Goal: Task Accomplishment & Management: Complete application form

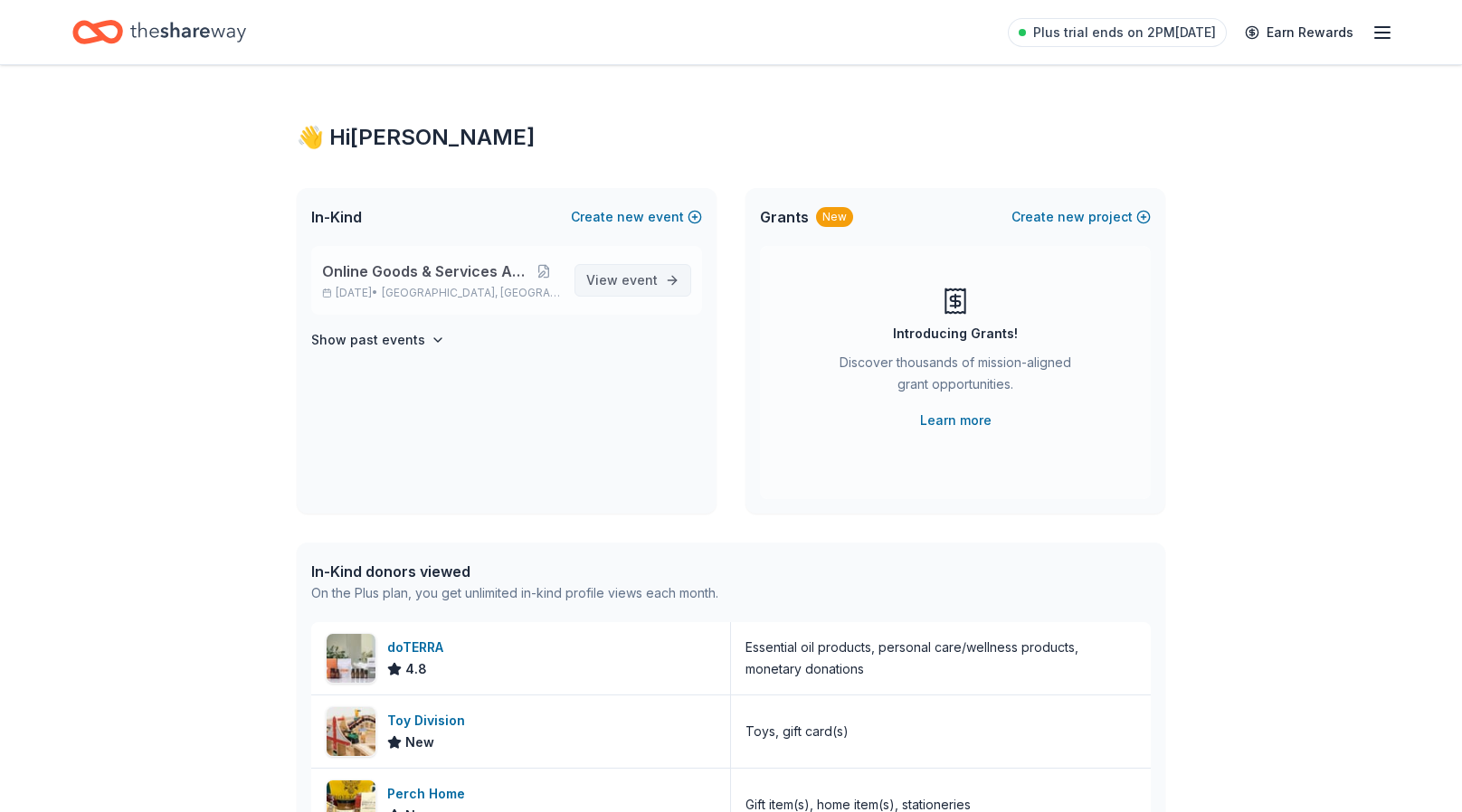
click at [620, 270] on span "View event" at bounding box center [622, 280] width 72 height 21
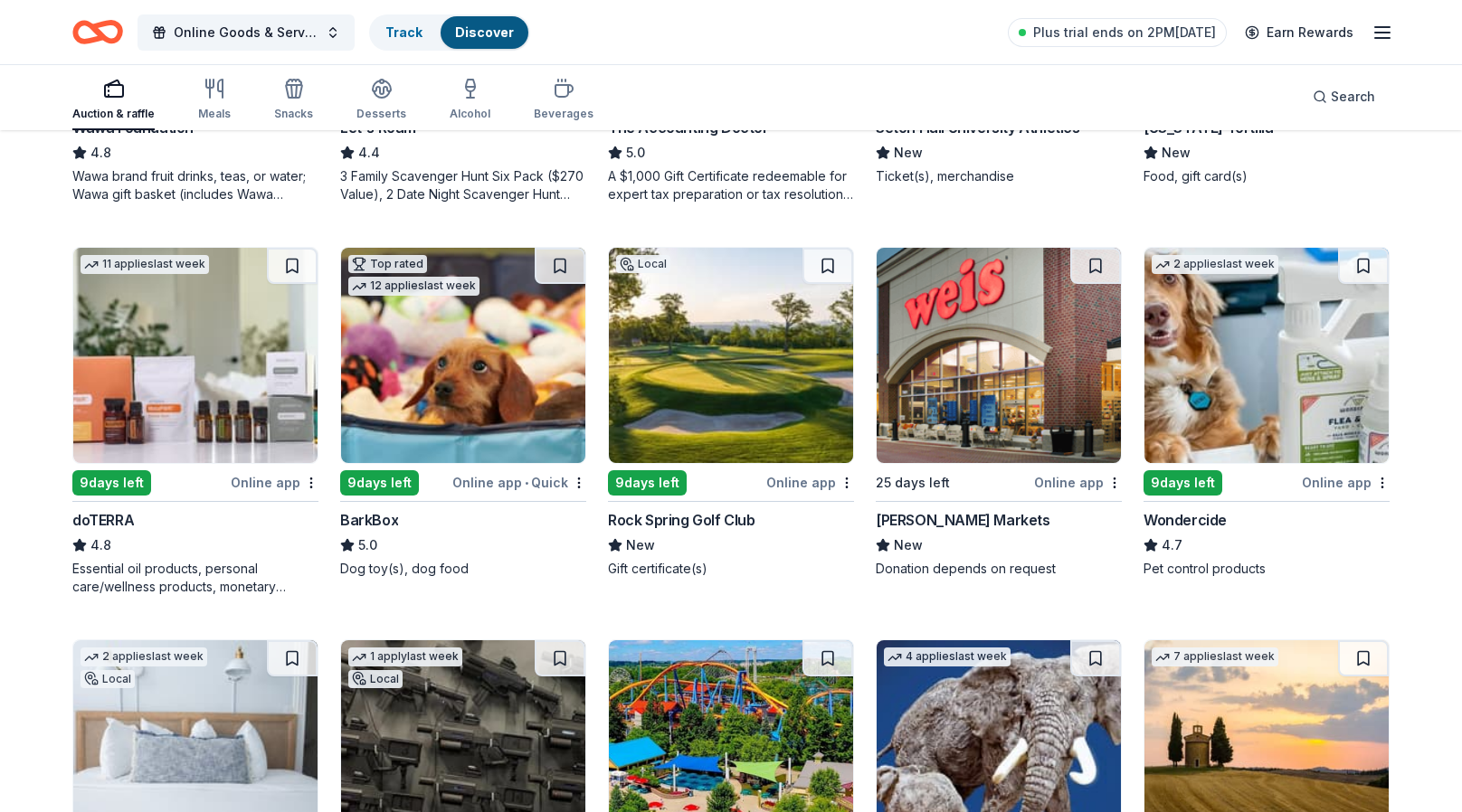
scroll to position [904, 0]
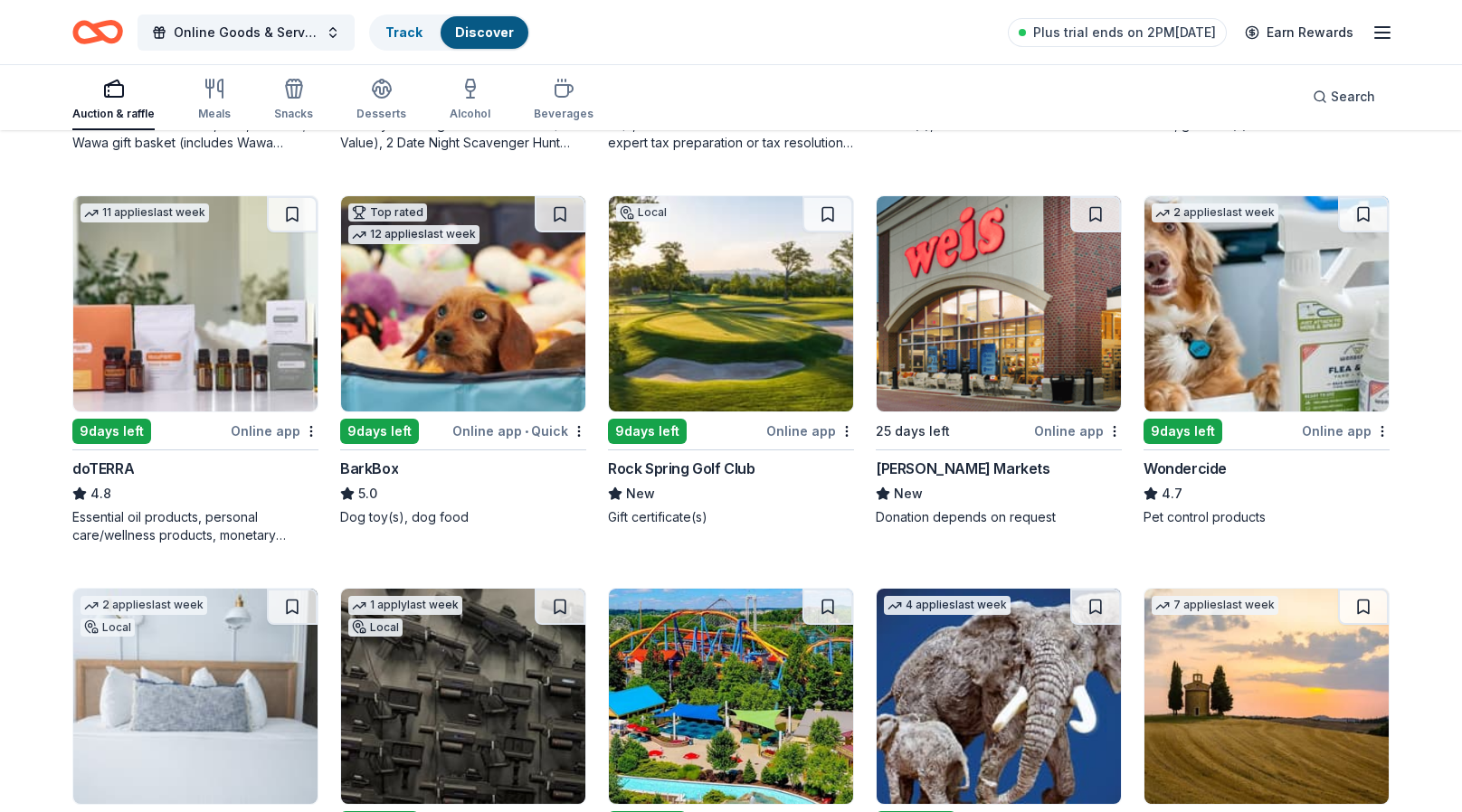
click at [701, 458] on div "Rock Spring Golf Club" at bounding box center [682, 469] width 147 height 21
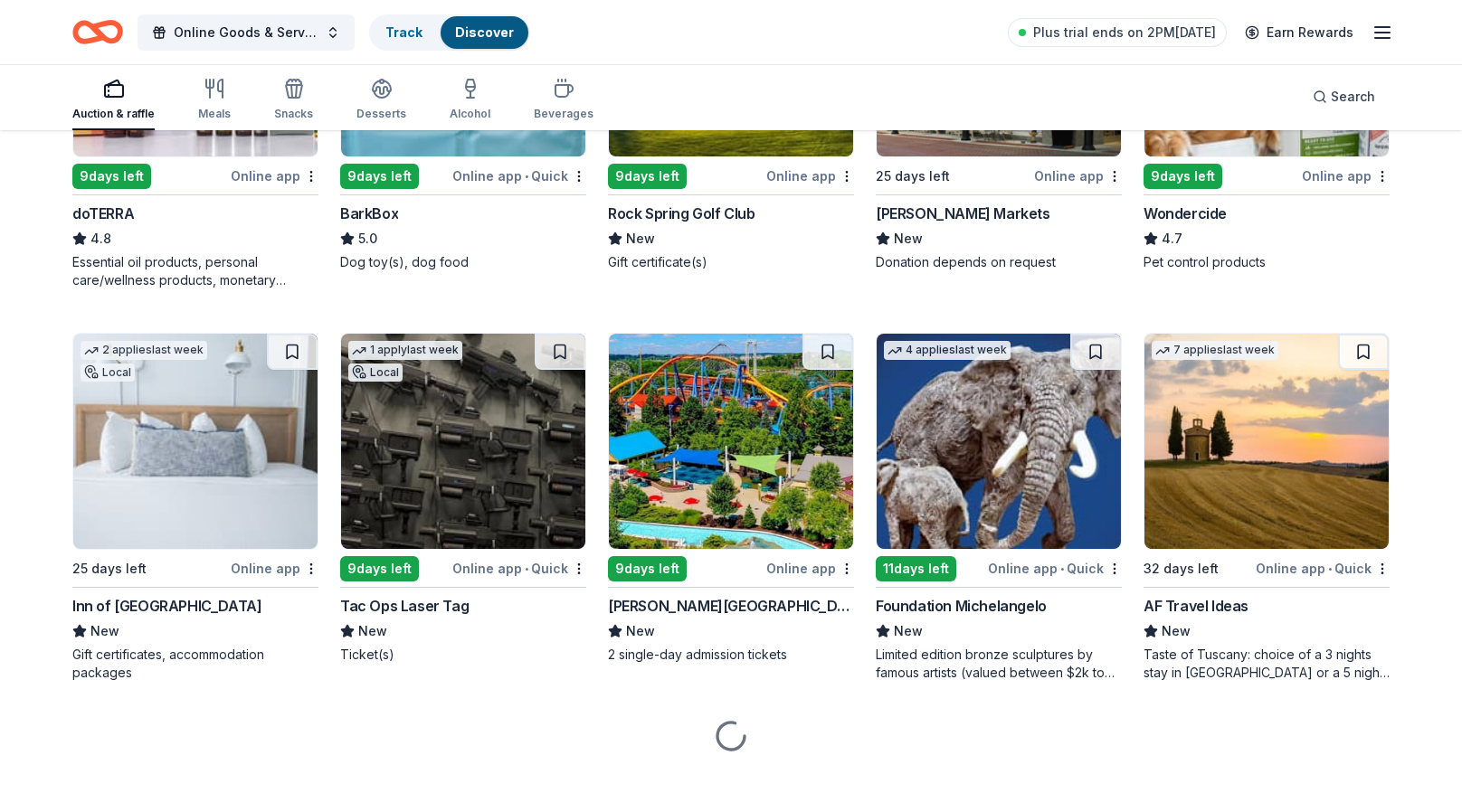
scroll to position [1172, 0]
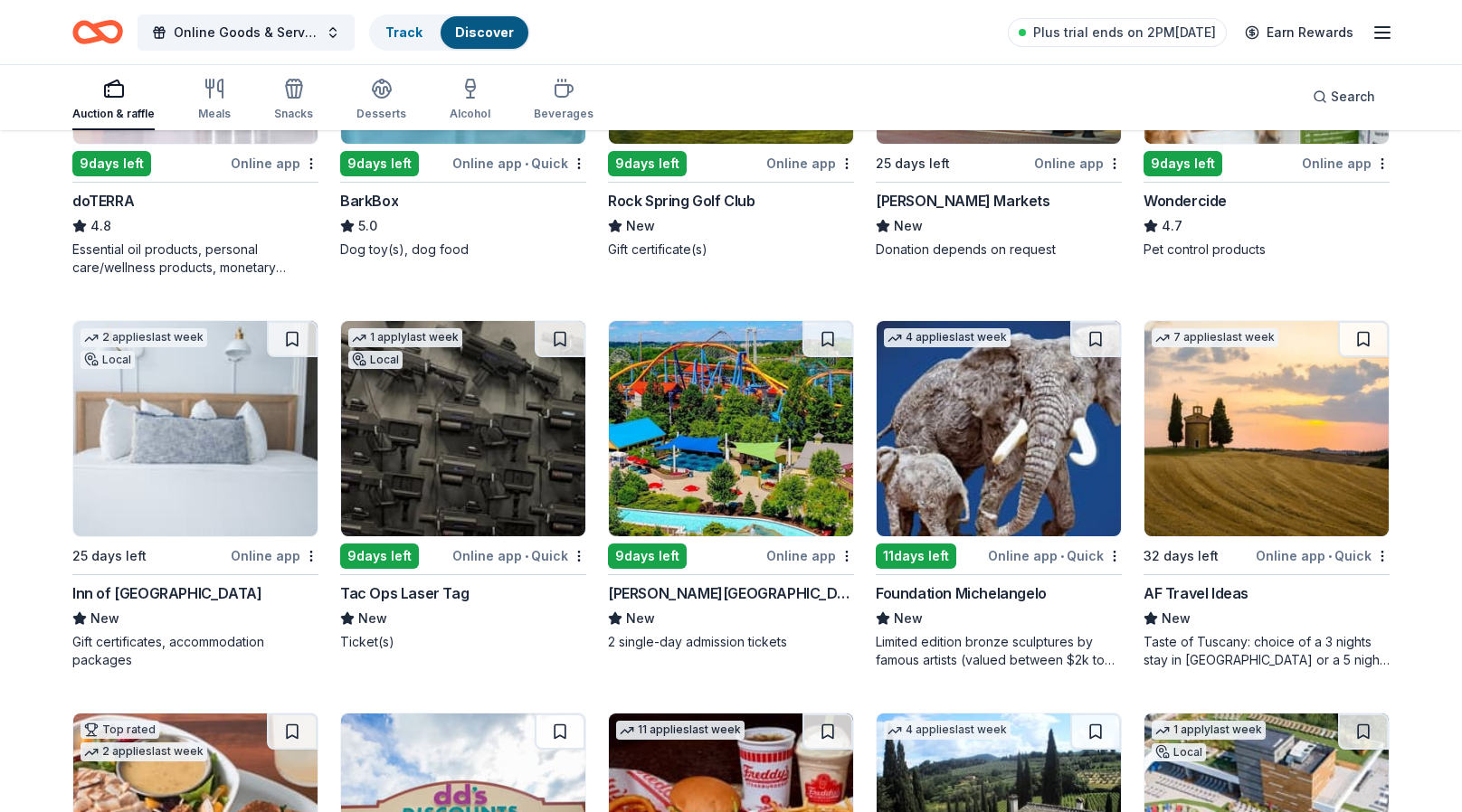
click at [710, 592] on div "Dorney Park & Wildwater Kingdom" at bounding box center [731, 593] width 246 height 21
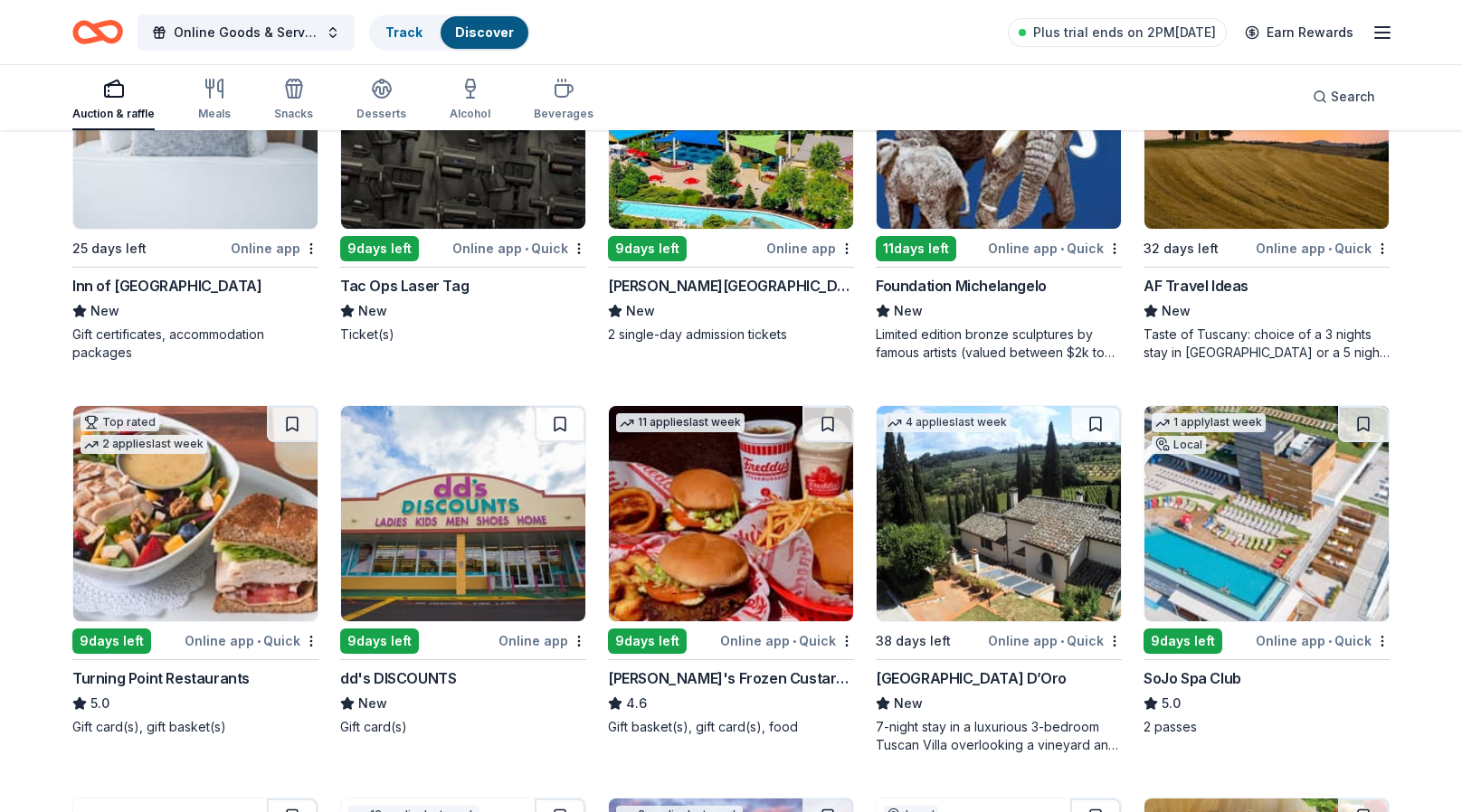
scroll to position [1353, 0]
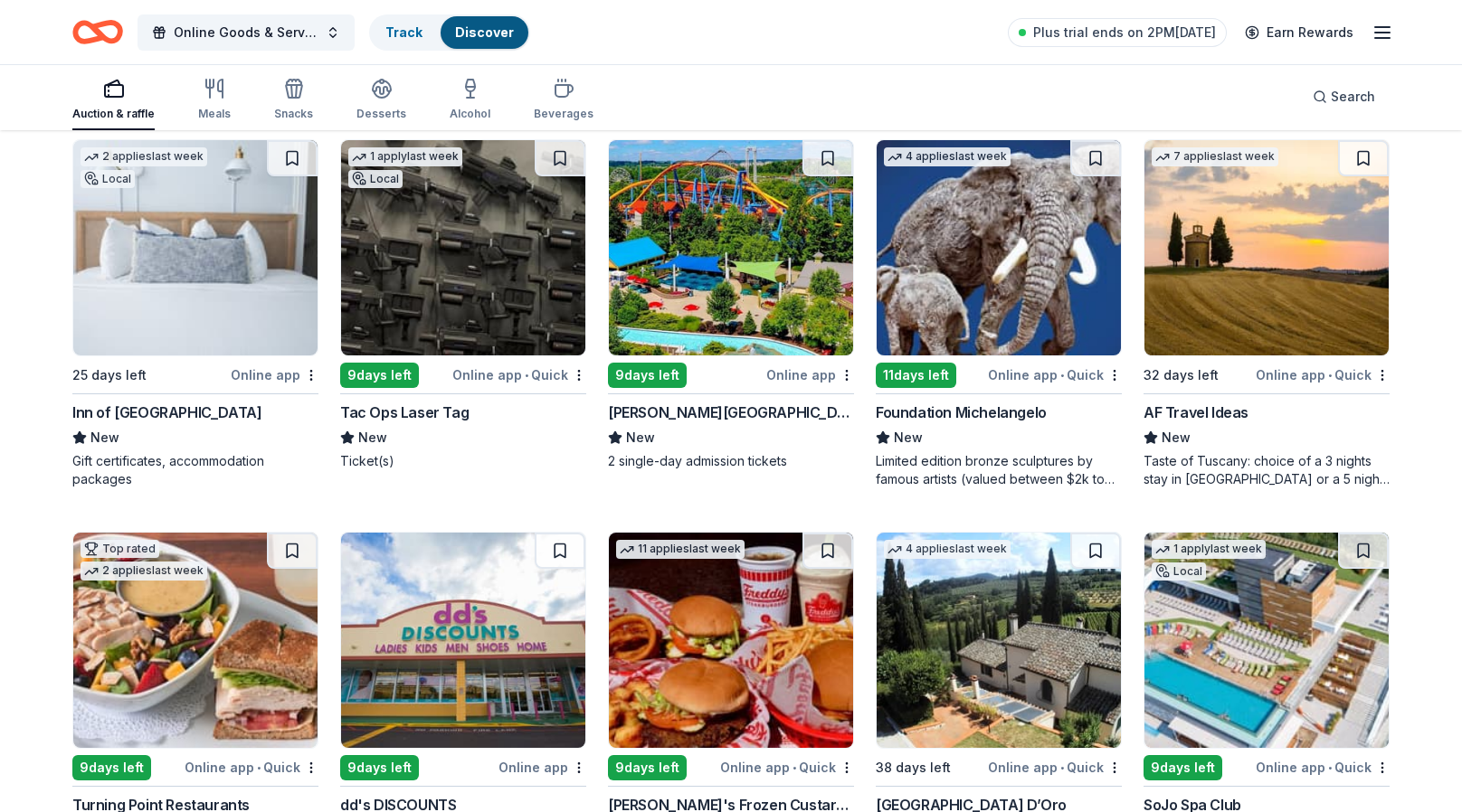
click at [201, 331] on img at bounding box center [196, 248] width 244 height 215
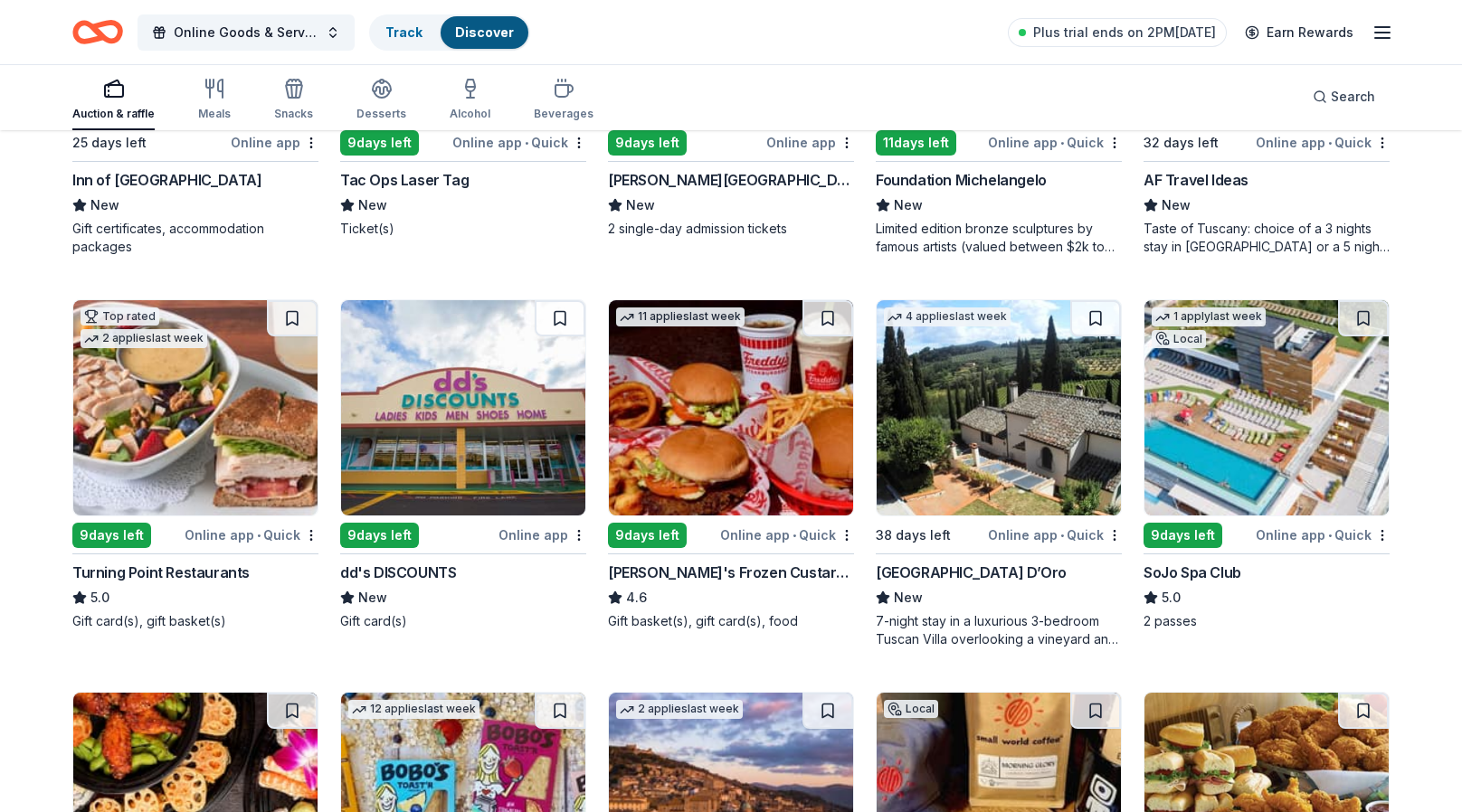
scroll to position [1625, 0]
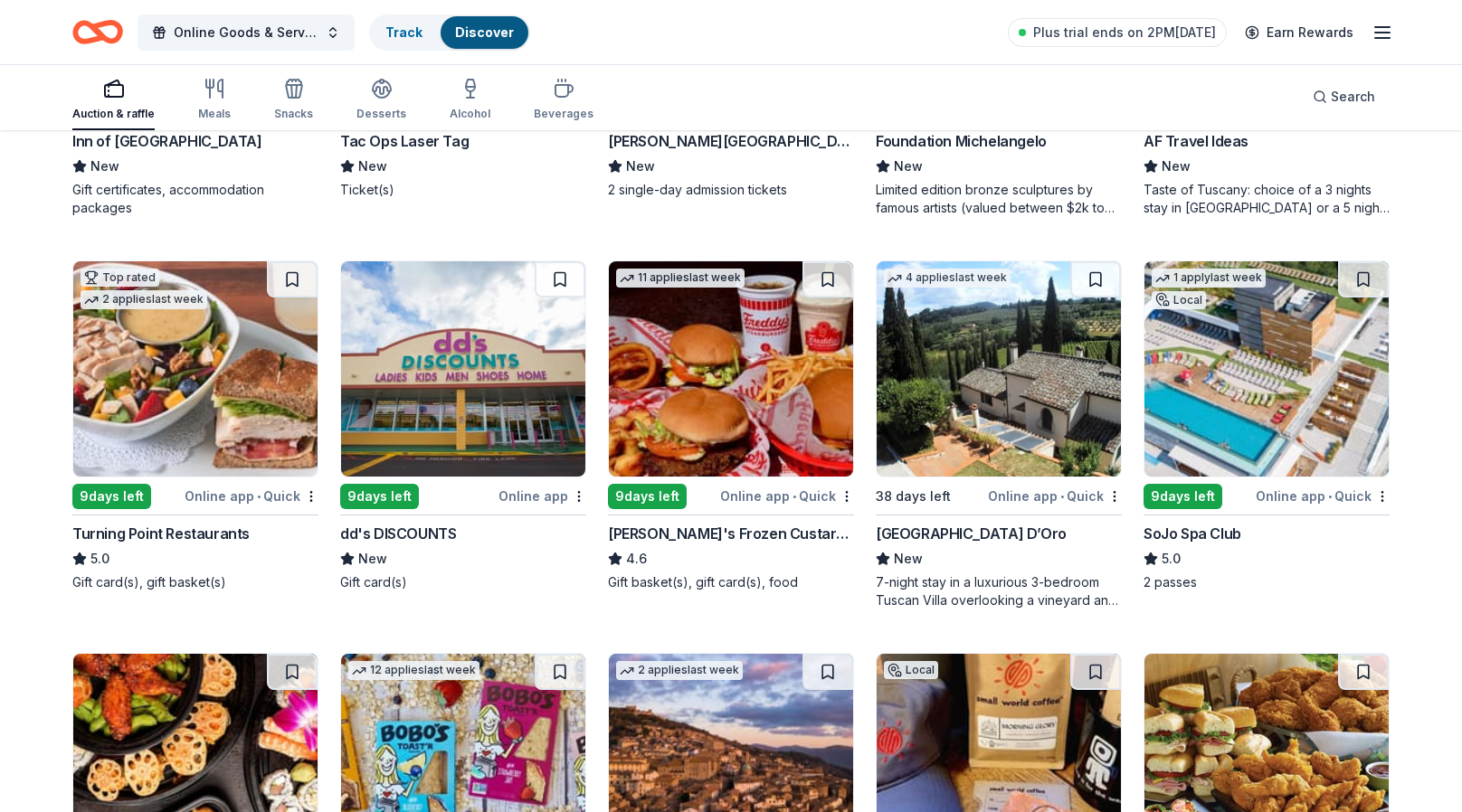
click at [168, 472] on img at bounding box center [196, 369] width 244 height 215
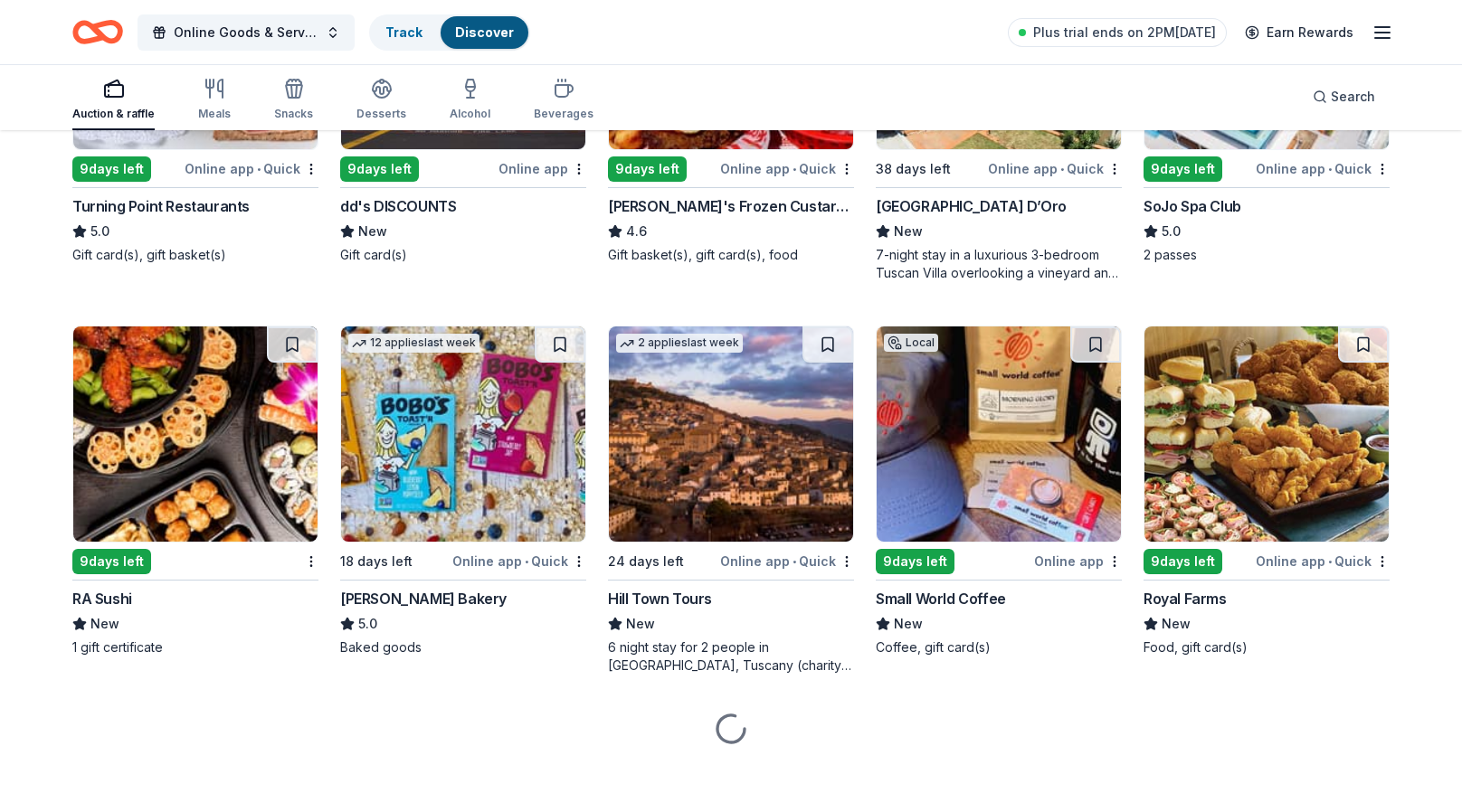
scroll to position [1957, 0]
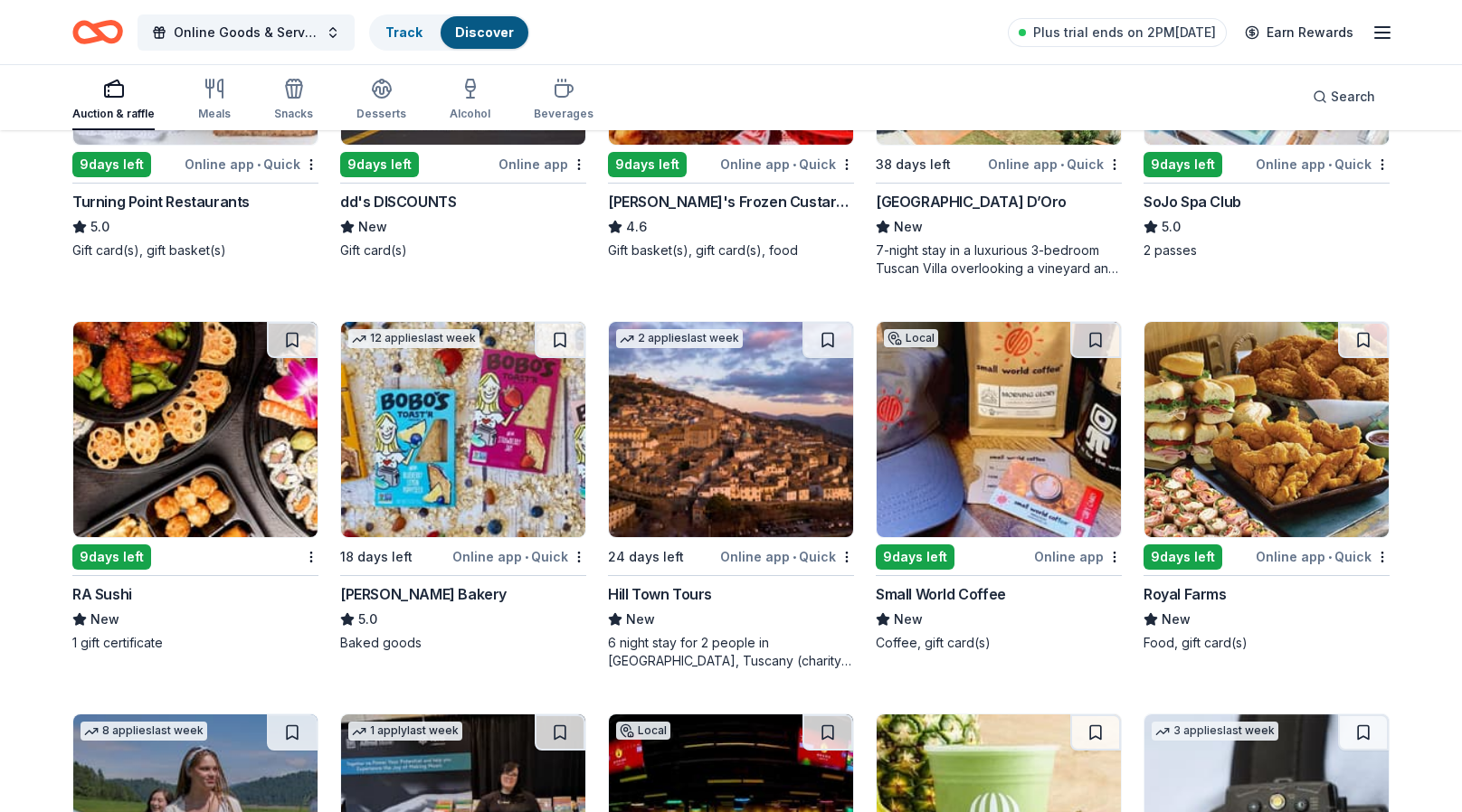
click at [205, 440] on img at bounding box center [196, 430] width 244 height 215
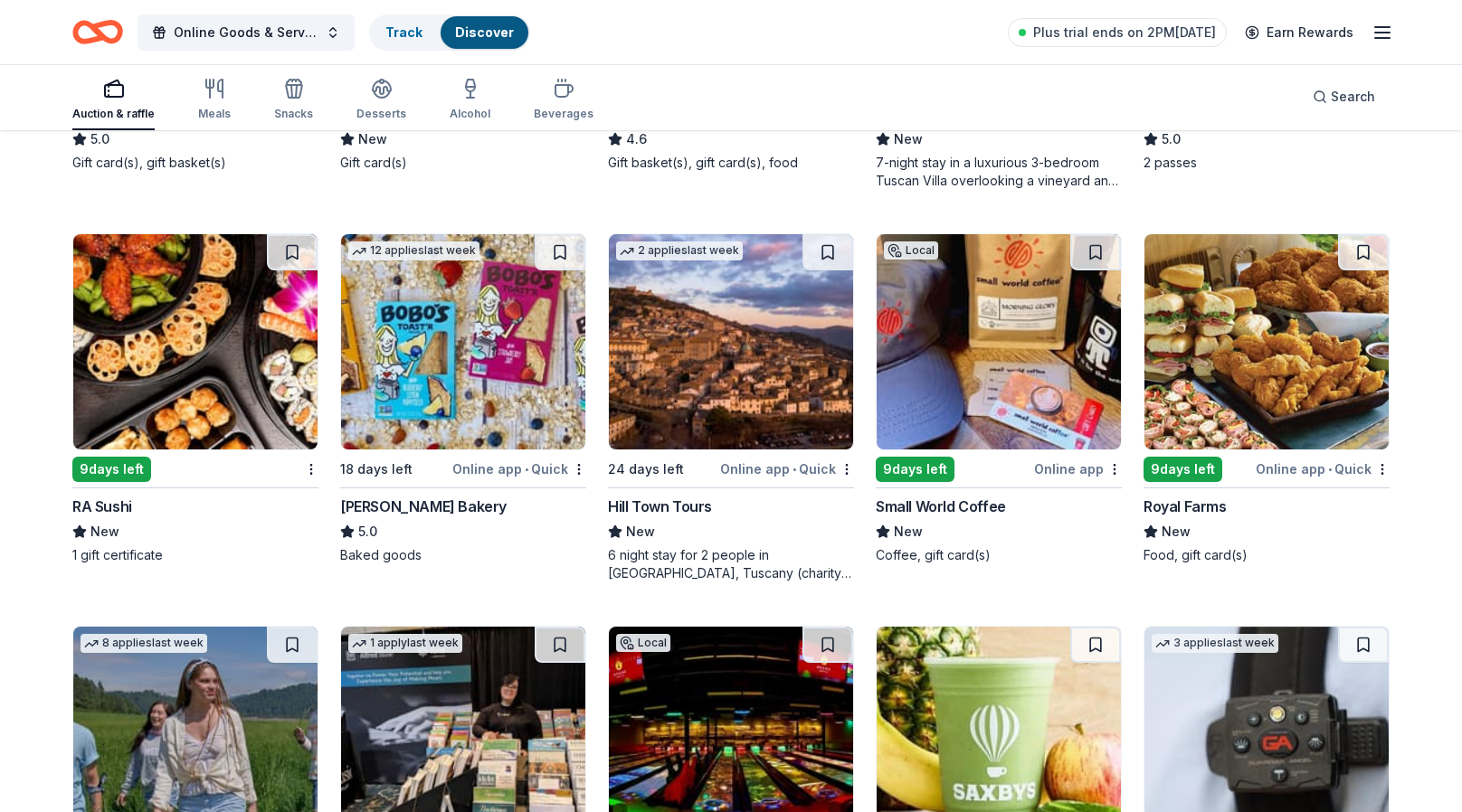
scroll to position [2047, 0]
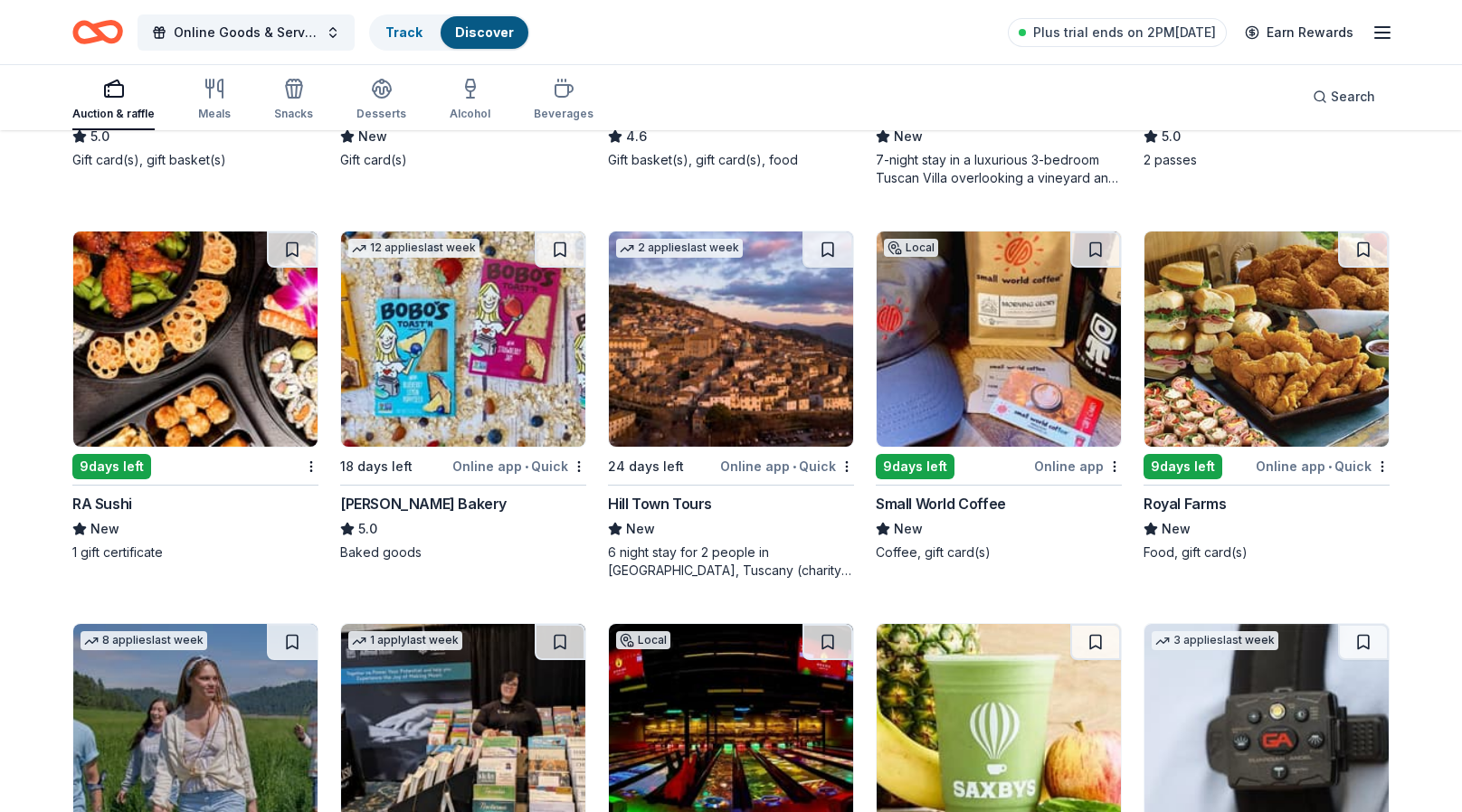
click at [1155, 508] on div "Royal Farms" at bounding box center [1186, 503] width 83 height 21
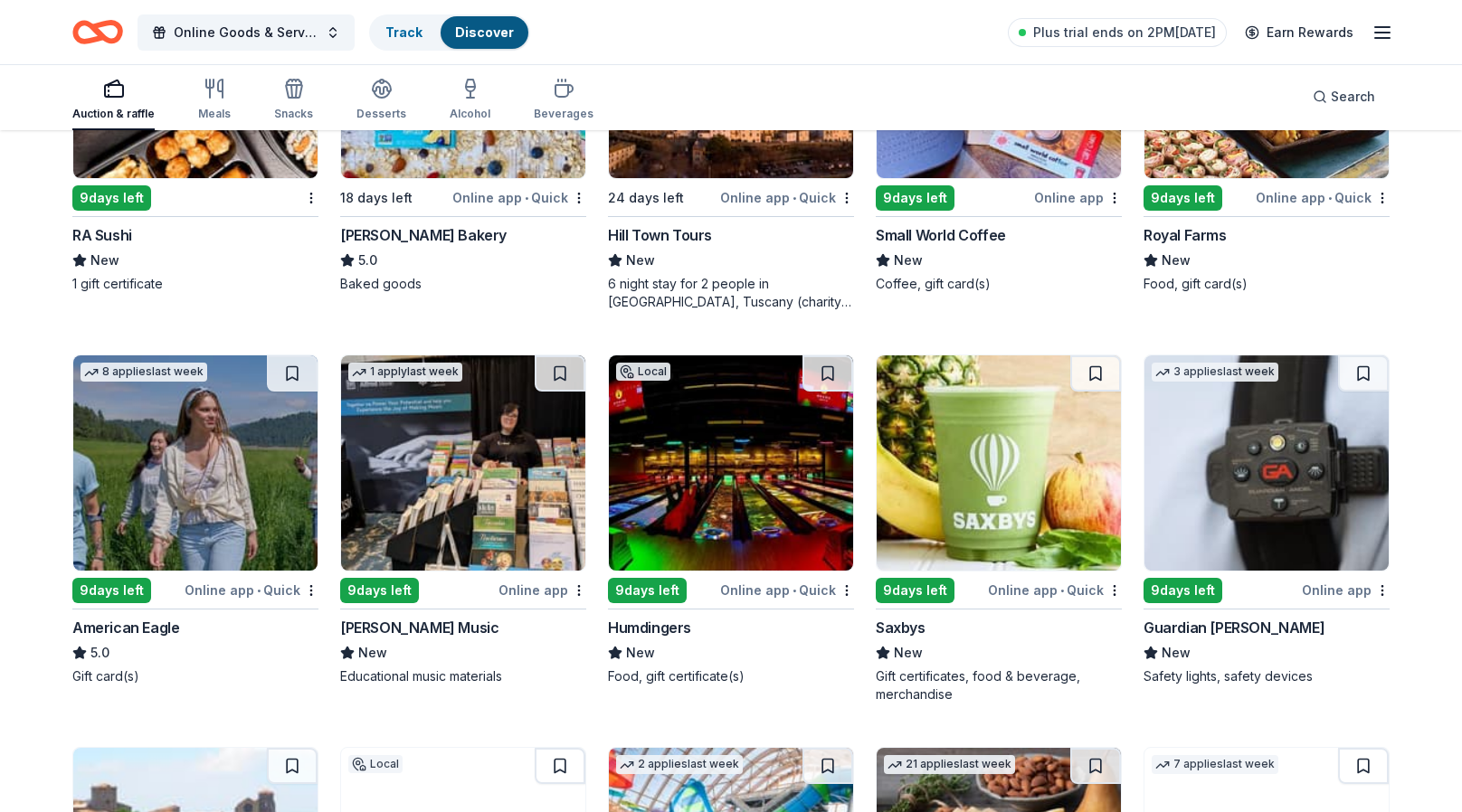
scroll to position [2319, 0]
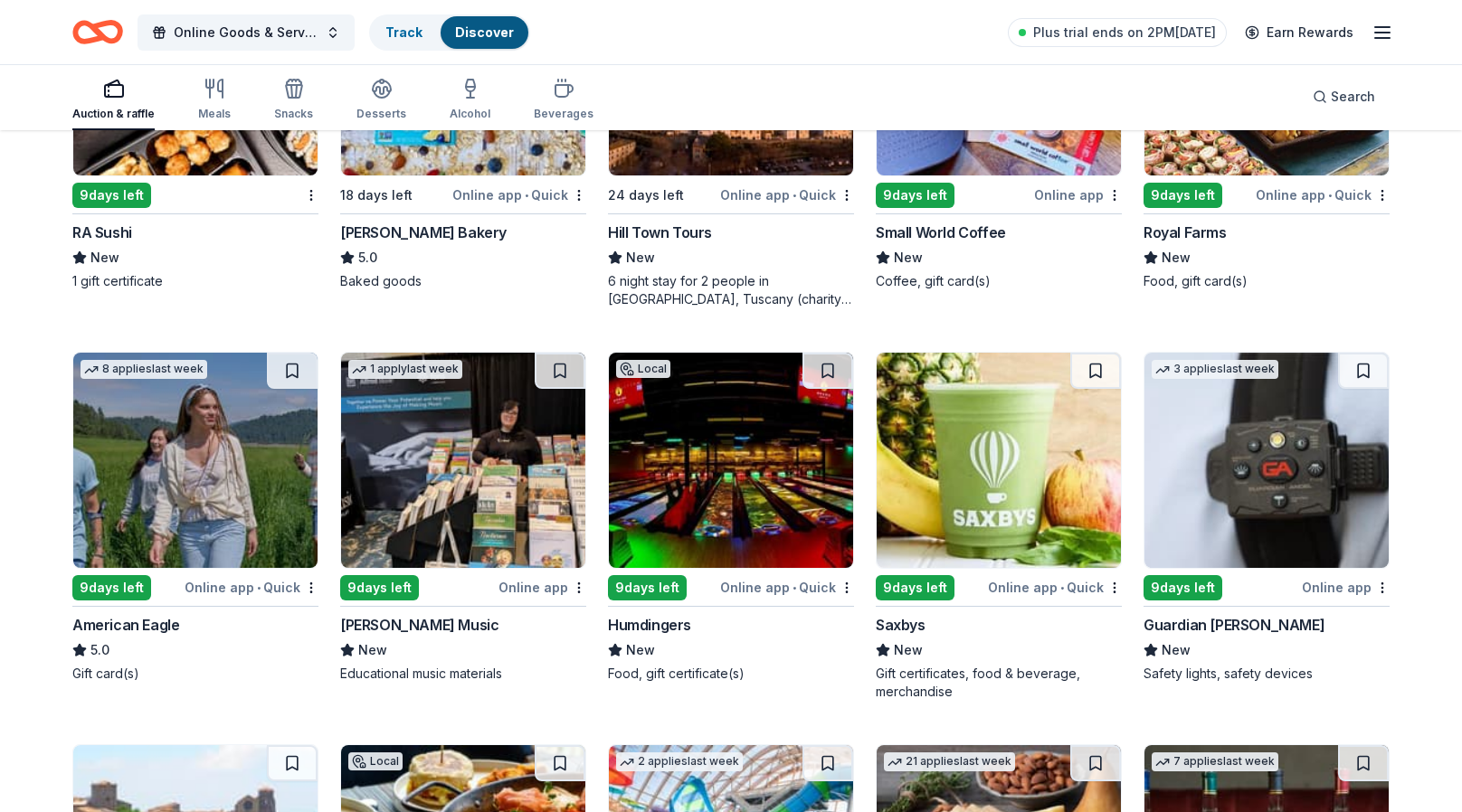
click at [641, 619] on div "Humdingers" at bounding box center [650, 625] width 83 height 21
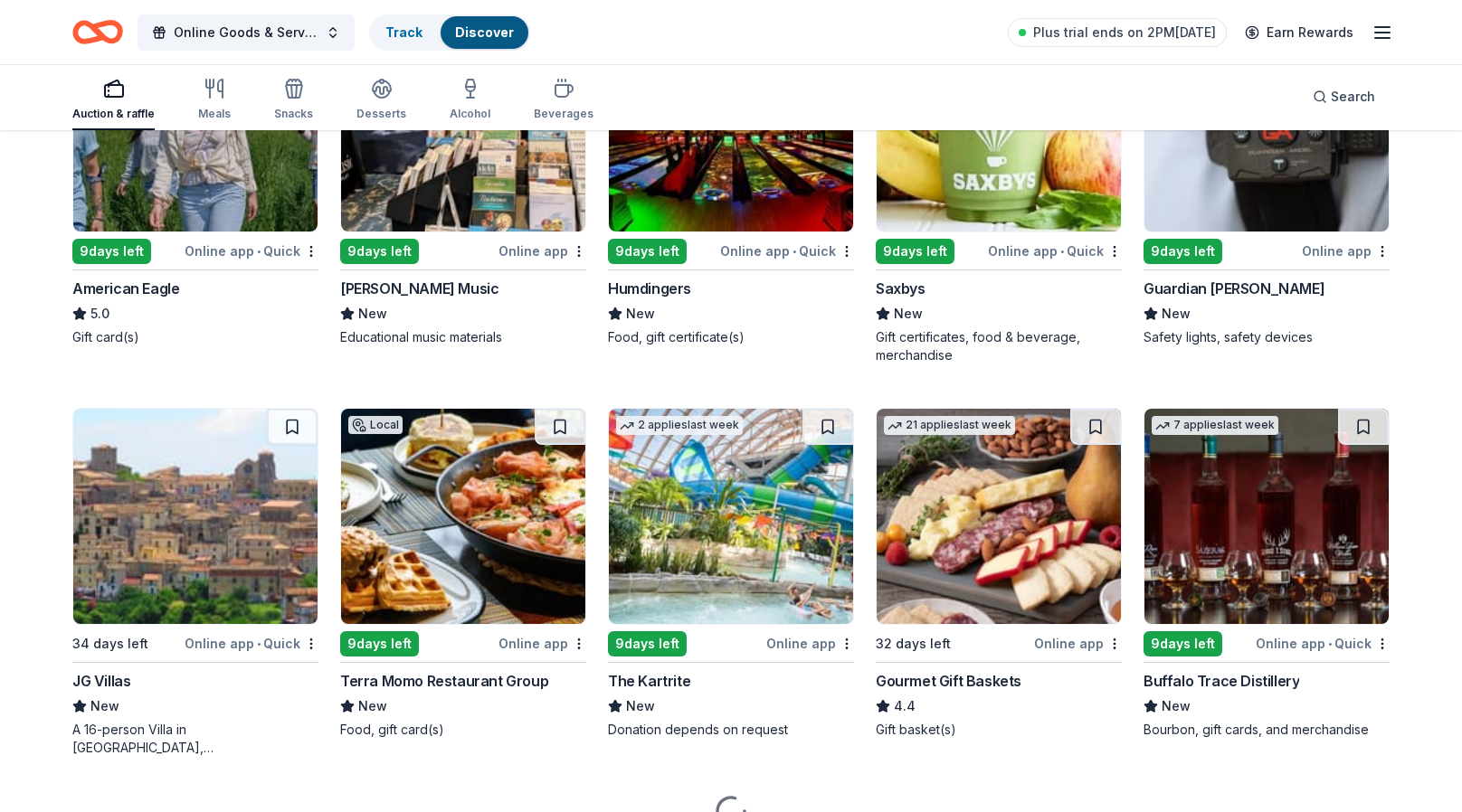
scroll to position [2680, 0]
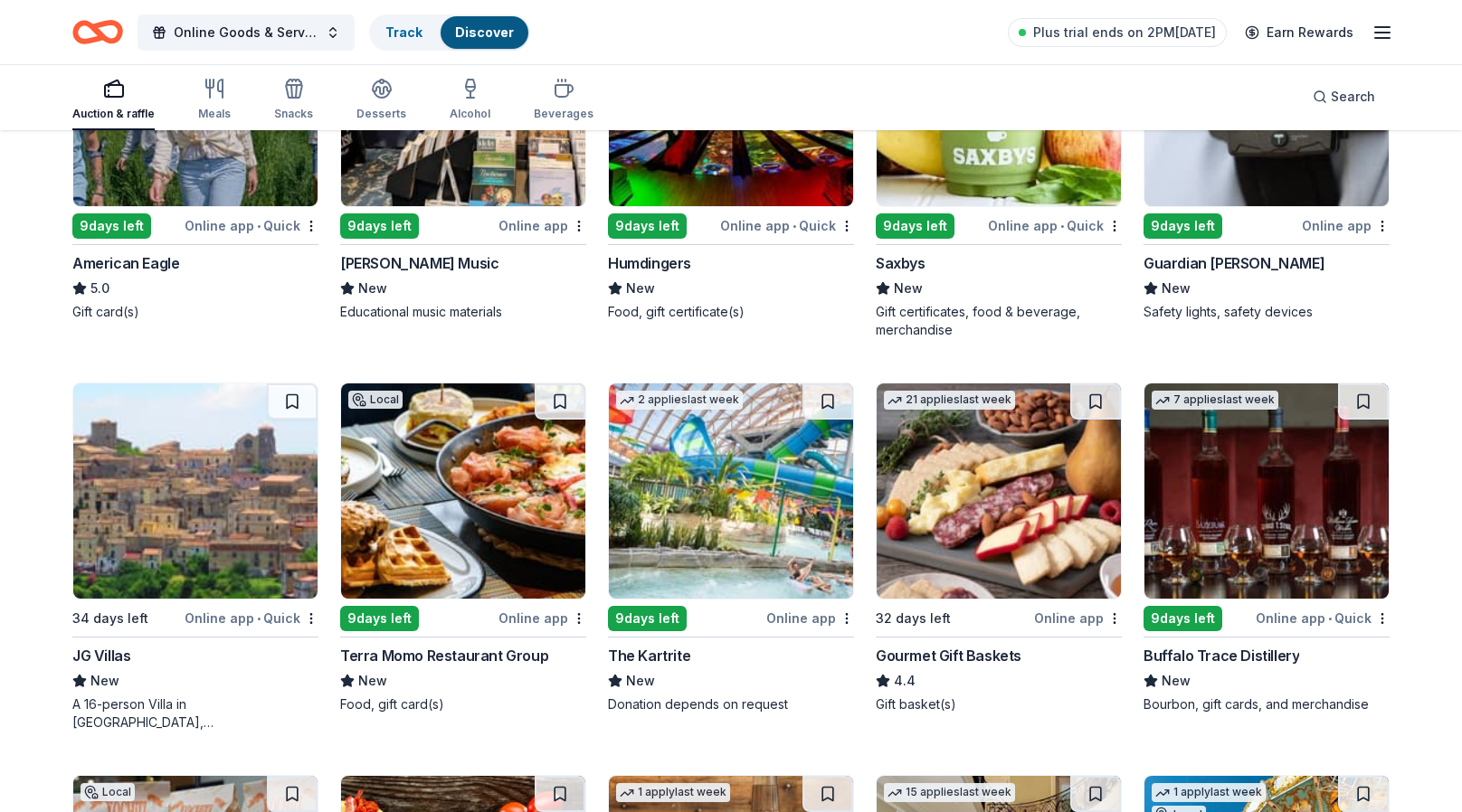
click at [636, 649] on div "The Kartrite" at bounding box center [649, 656] width 82 height 21
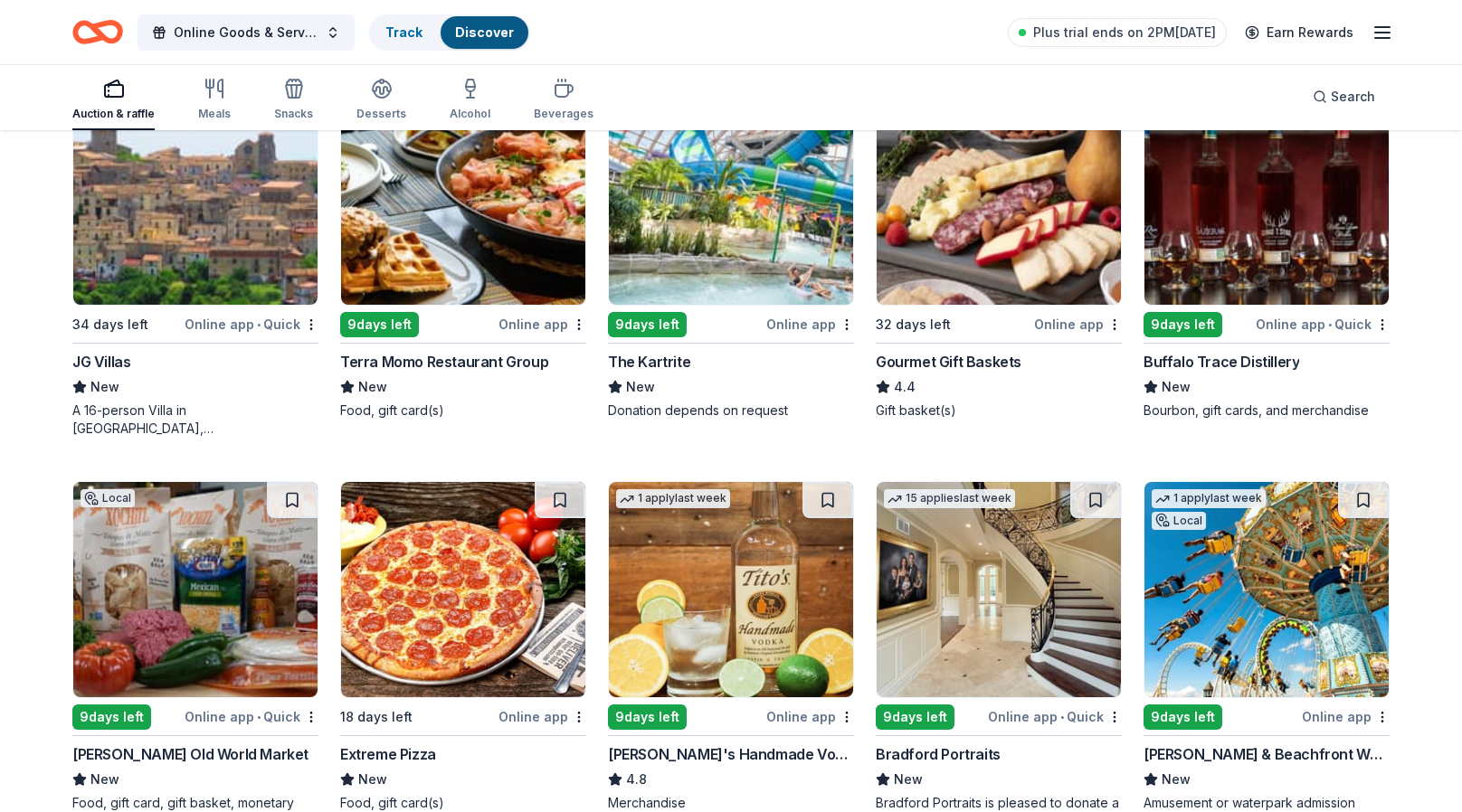
scroll to position [3042, 0]
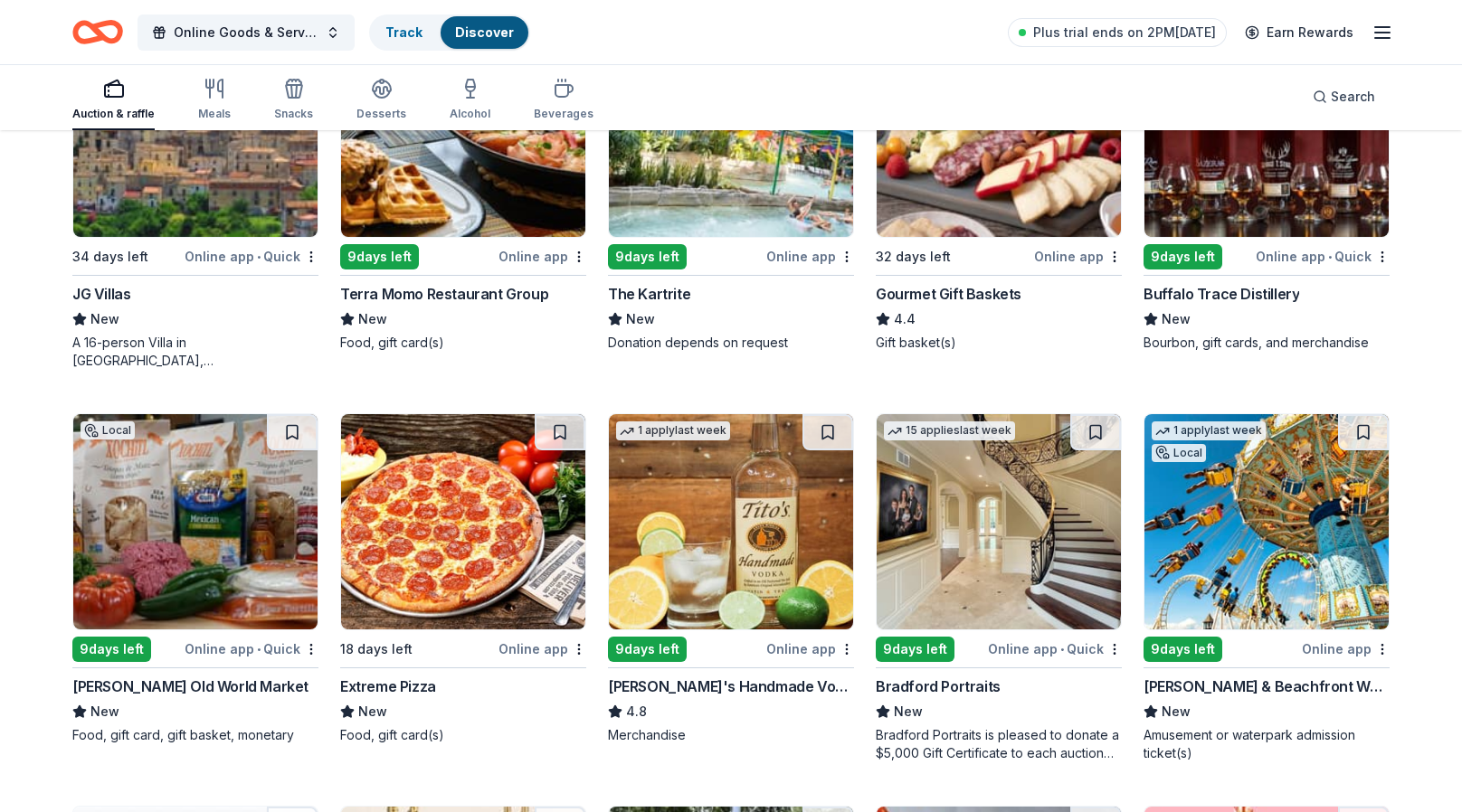
click at [477, 274] on div "Local 9 days left Online app Terra Momo Restaurant Group New Food, gift card(s)" at bounding box center [464, 185] width 246 height 331
click at [731, 678] on div "Tito's Handmade Vodka" at bounding box center [731, 687] width 246 height 21
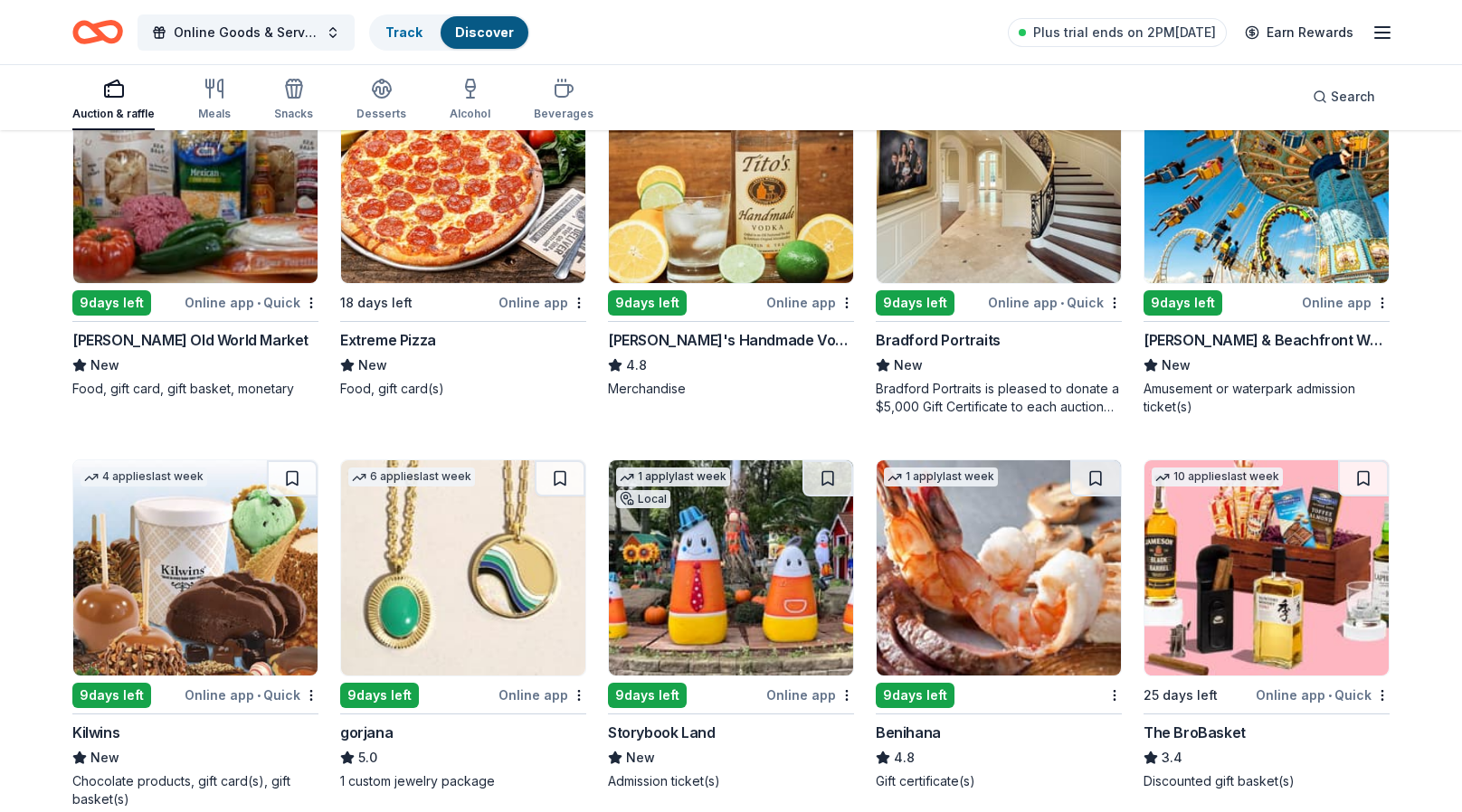
scroll to position [3404, 0]
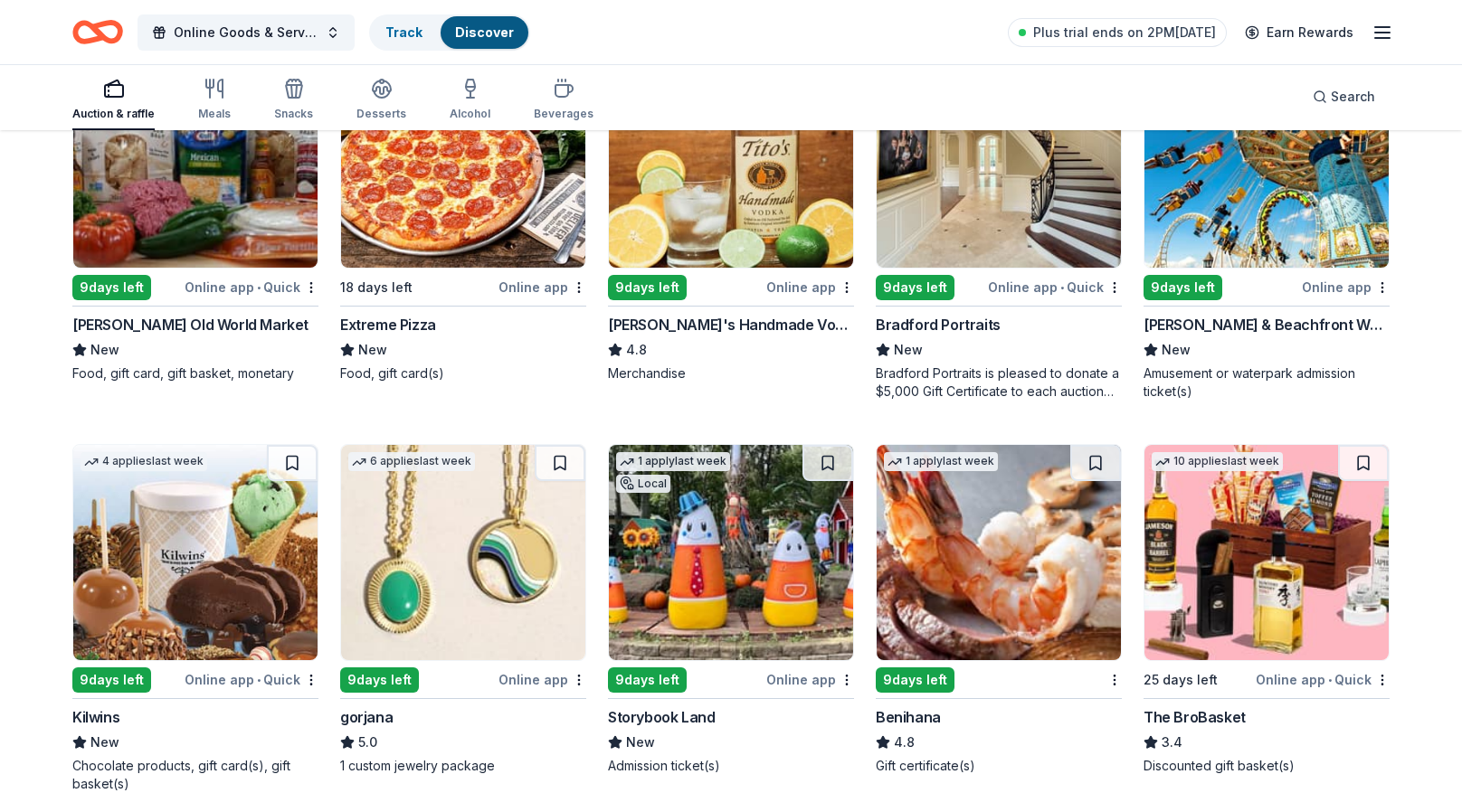
click at [1200, 716] on div "The BroBasket" at bounding box center [1194, 717] width 102 height 21
drag, startPoint x: 395, startPoint y: 26, endPoint x: 390, endPoint y: 36, distance: 11.2
click at [395, 26] on link "Track" at bounding box center [404, 32] width 37 height 16
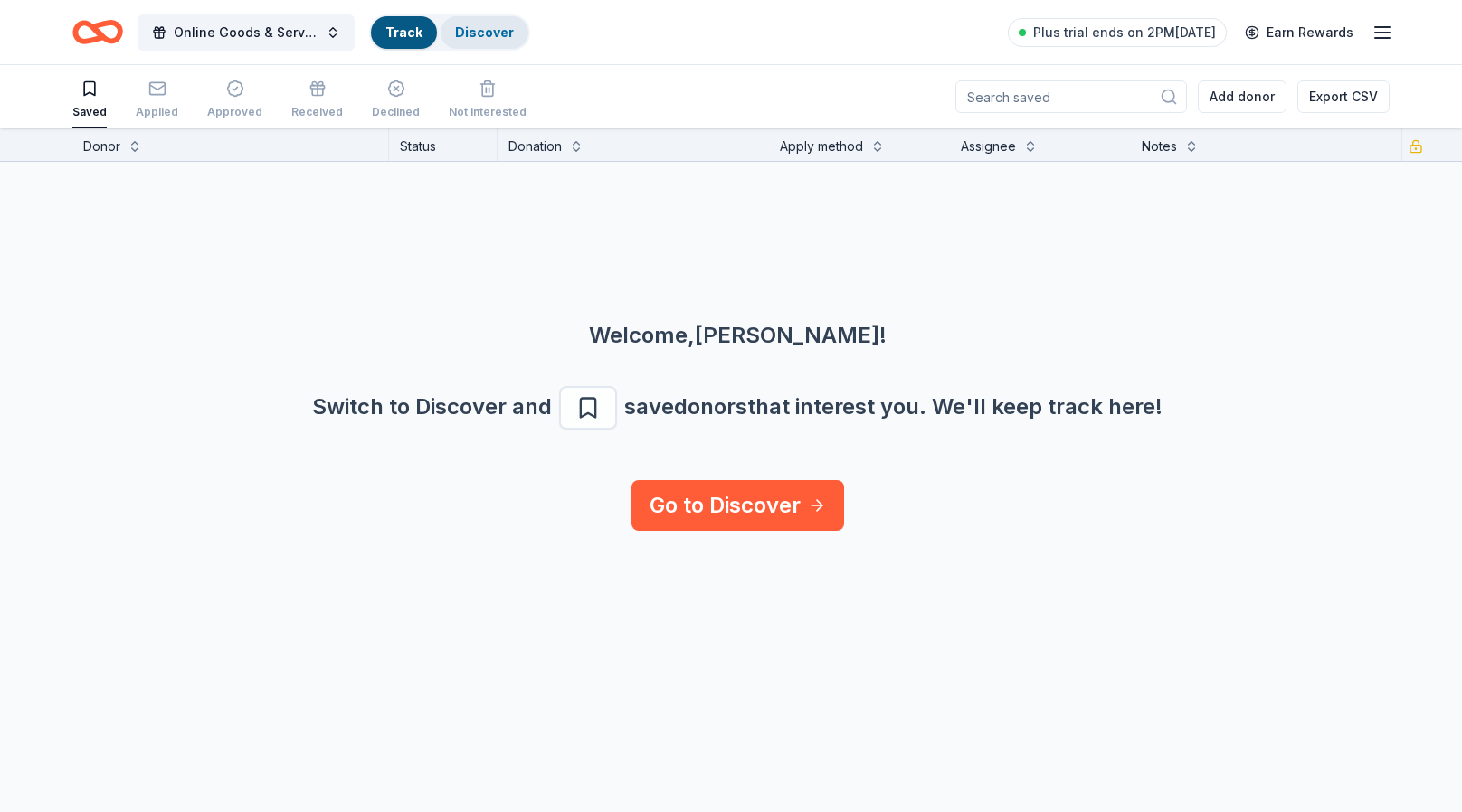
click at [474, 24] on link "Discover" at bounding box center [484, 32] width 59 height 16
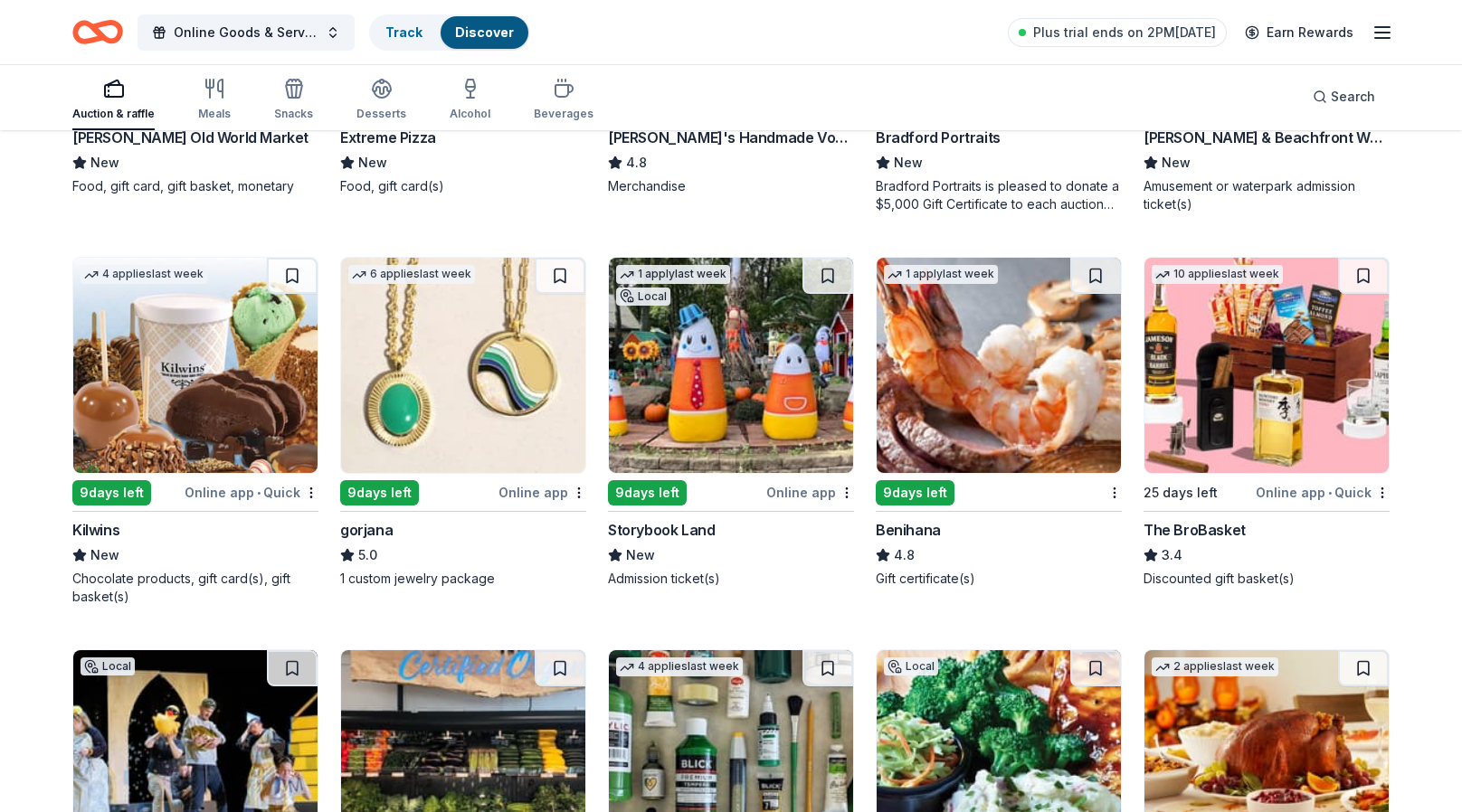
scroll to position [3619, 0]
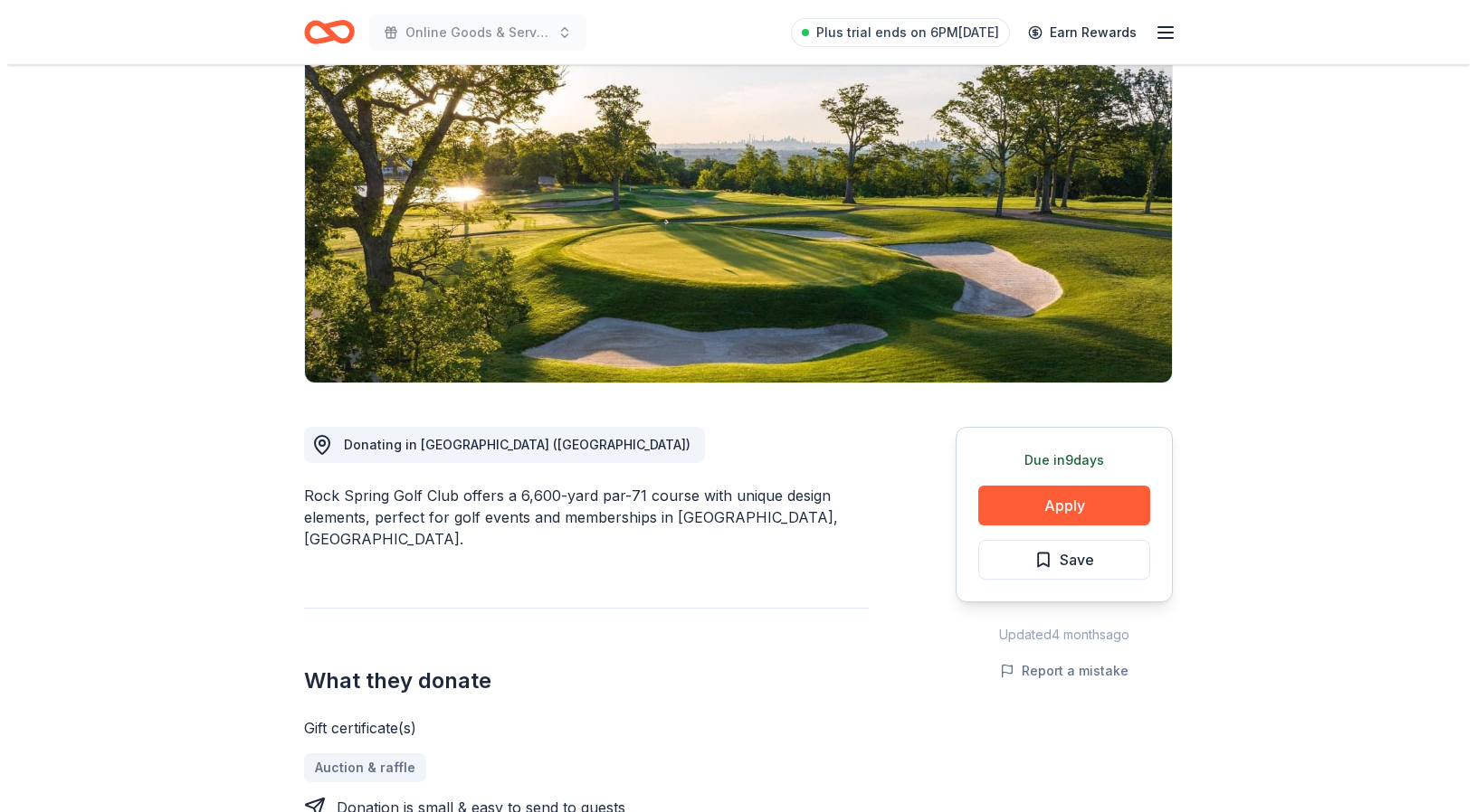
scroll to position [180, 0]
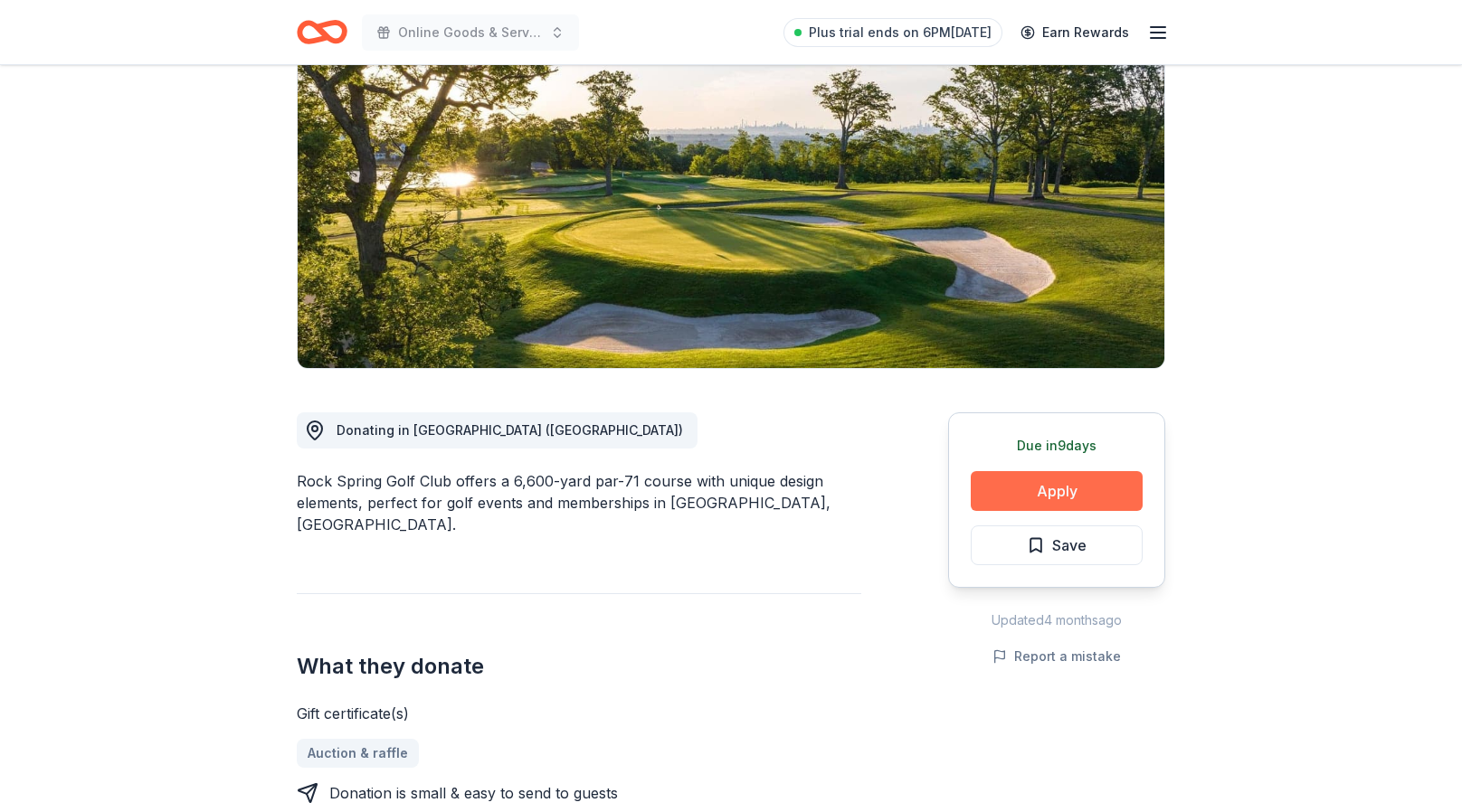
click at [1064, 493] on button "Apply" at bounding box center [1056, 491] width 172 height 40
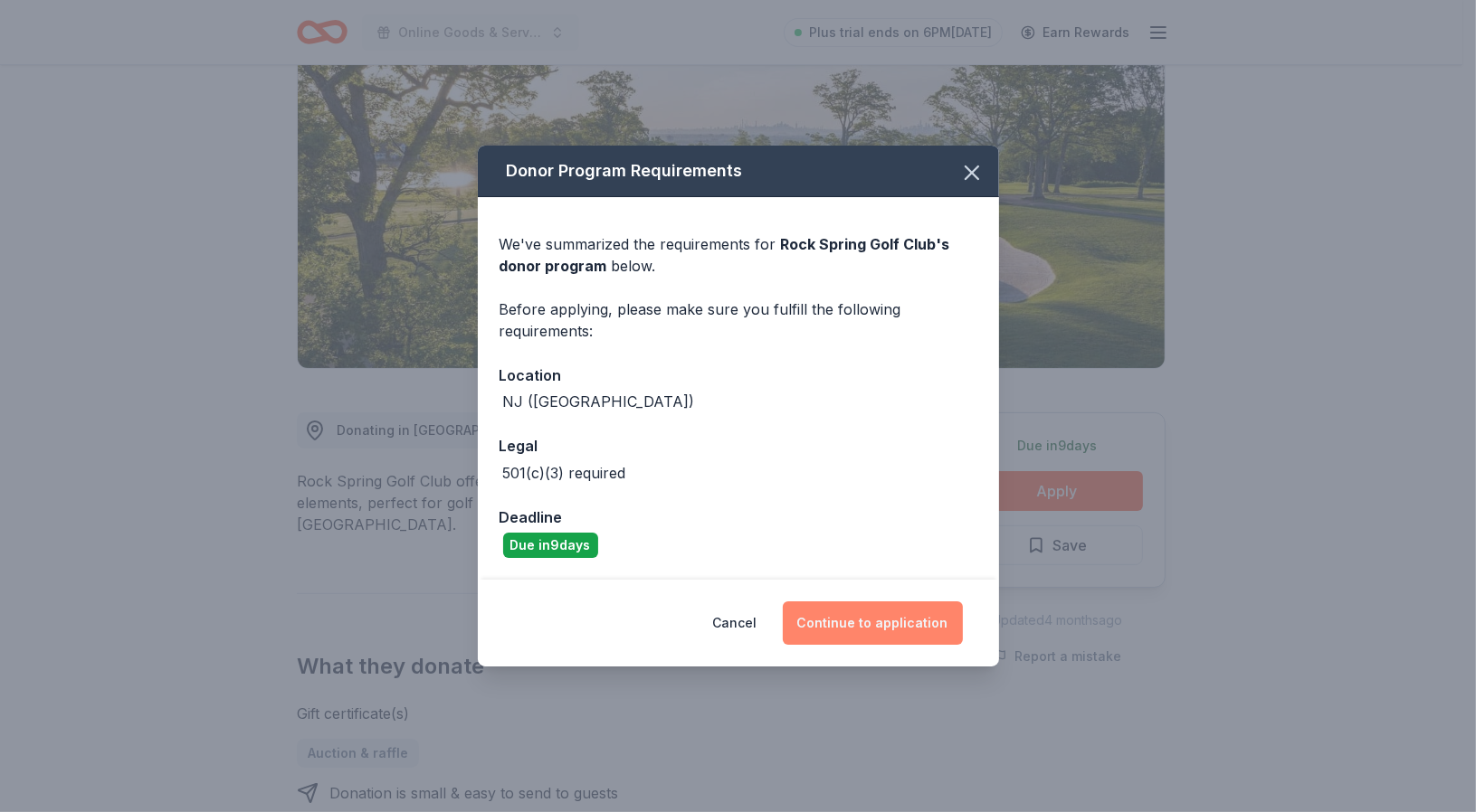
click at [882, 622] on button "Continue to application" at bounding box center [873, 623] width 180 height 44
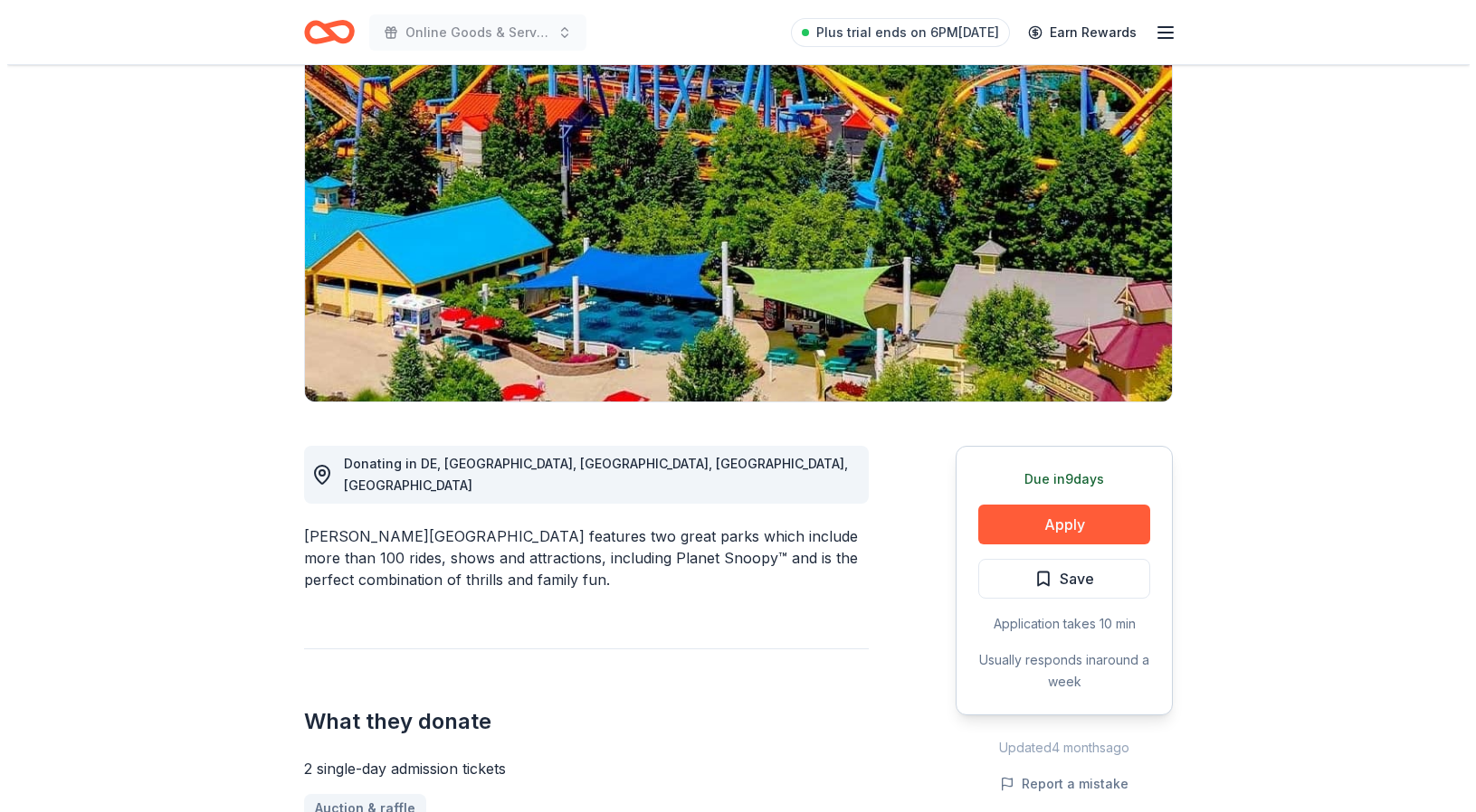
scroll to position [180, 0]
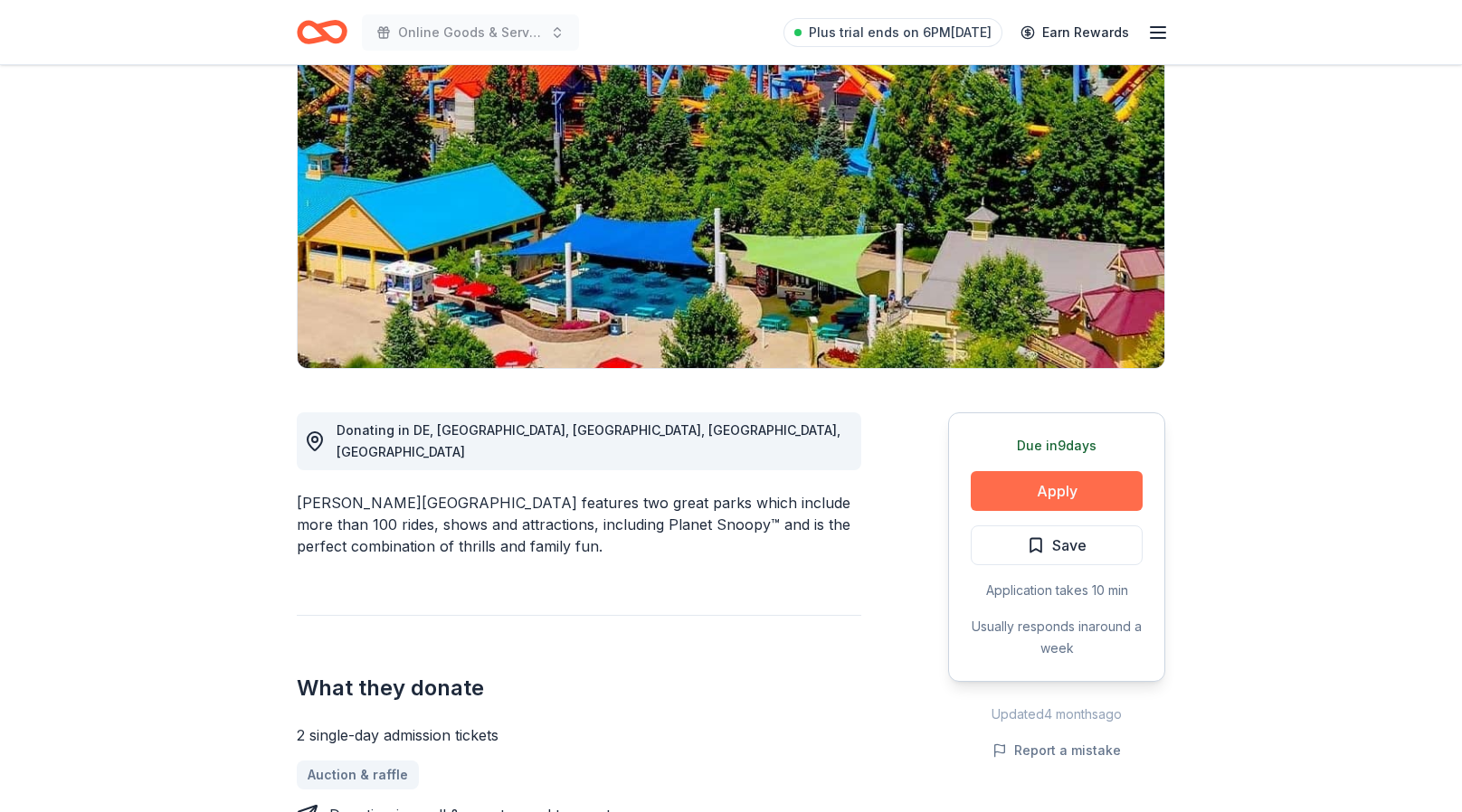
click at [1060, 491] on button "Apply" at bounding box center [1056, 491] width 172 height 40
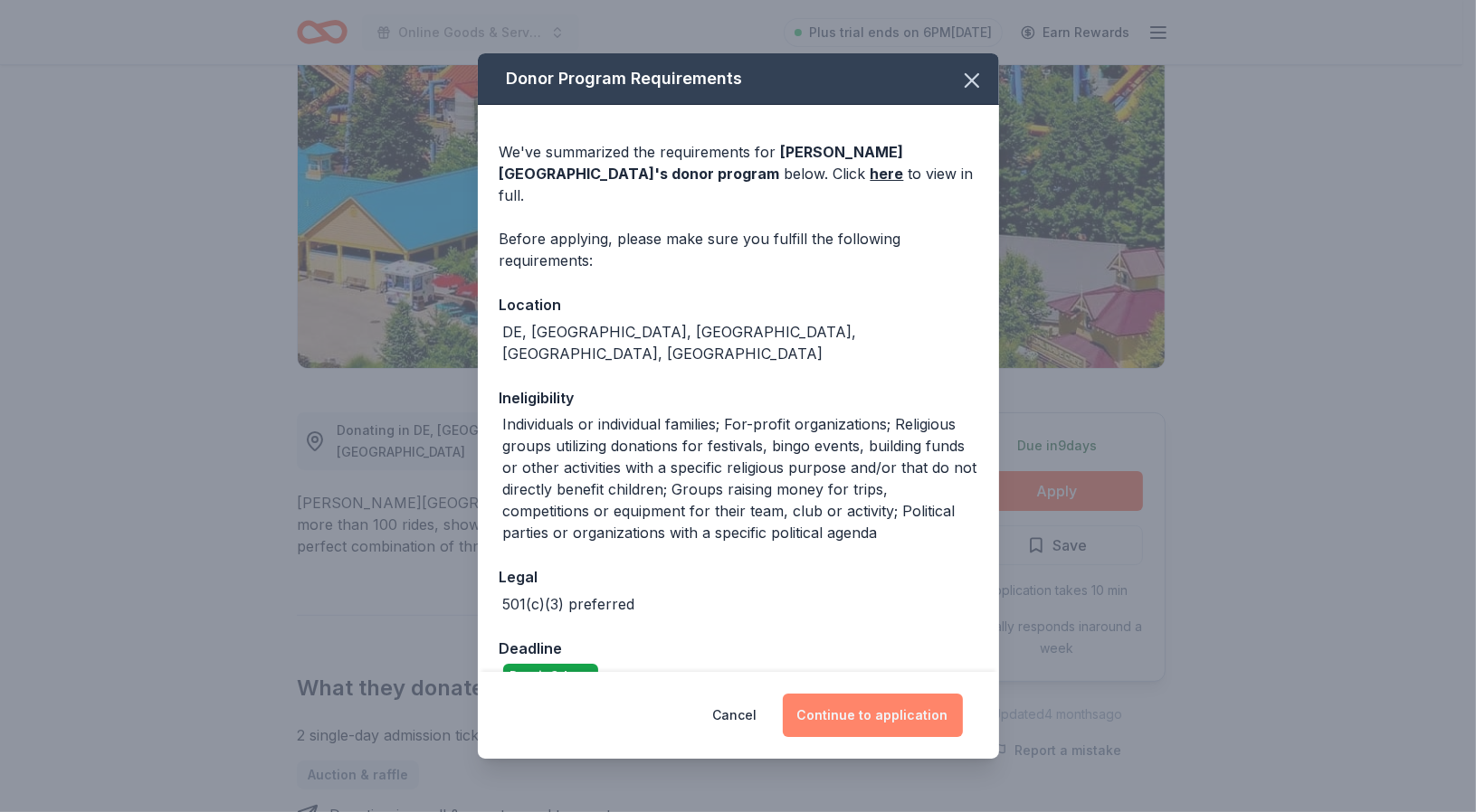
click at [890, 722] on button "Continue to application" at bounding box center [873, 715] width 180 height 44
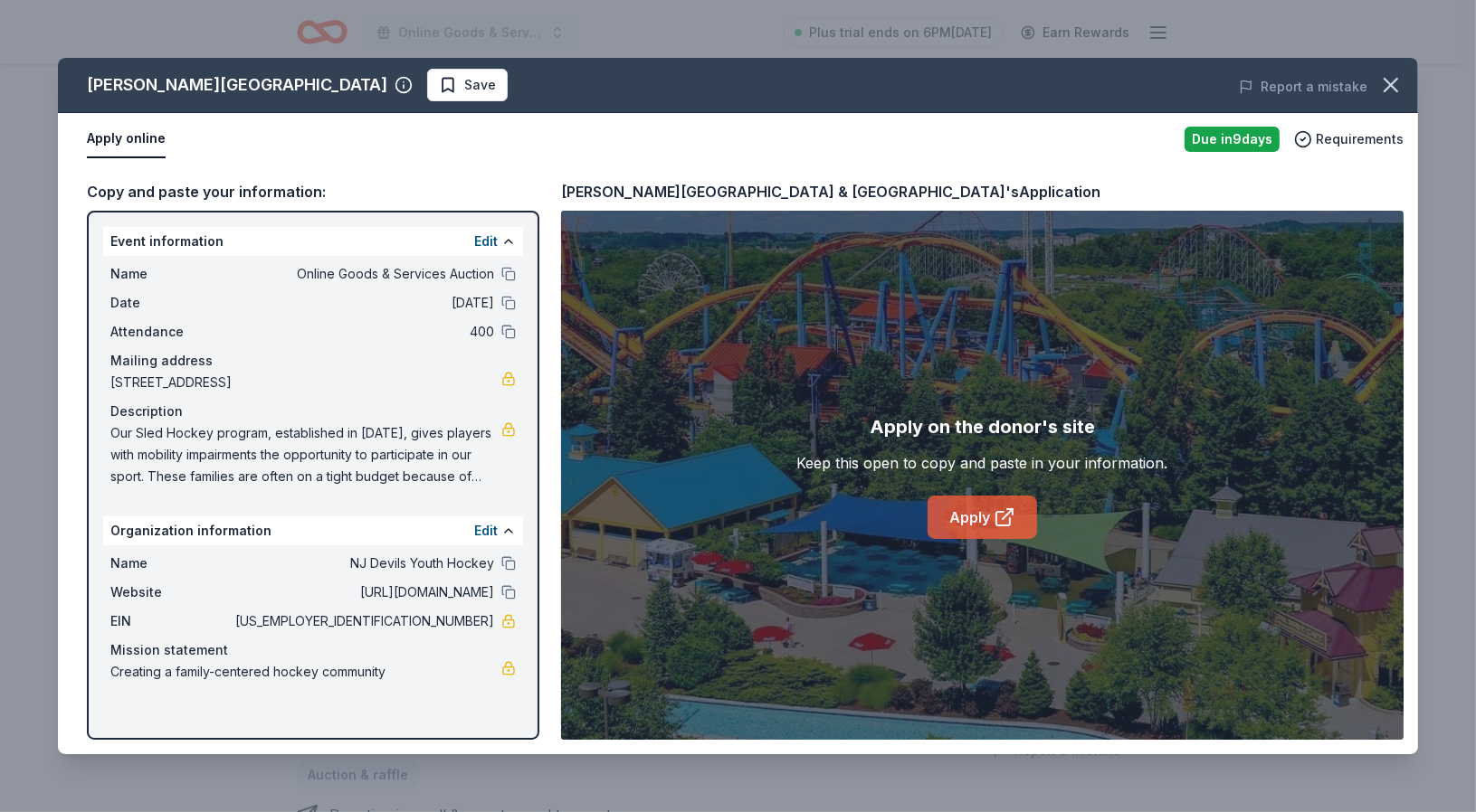
click at [996, 503] on link "Apply" at bounding box center [982, 517] width 110 height 44
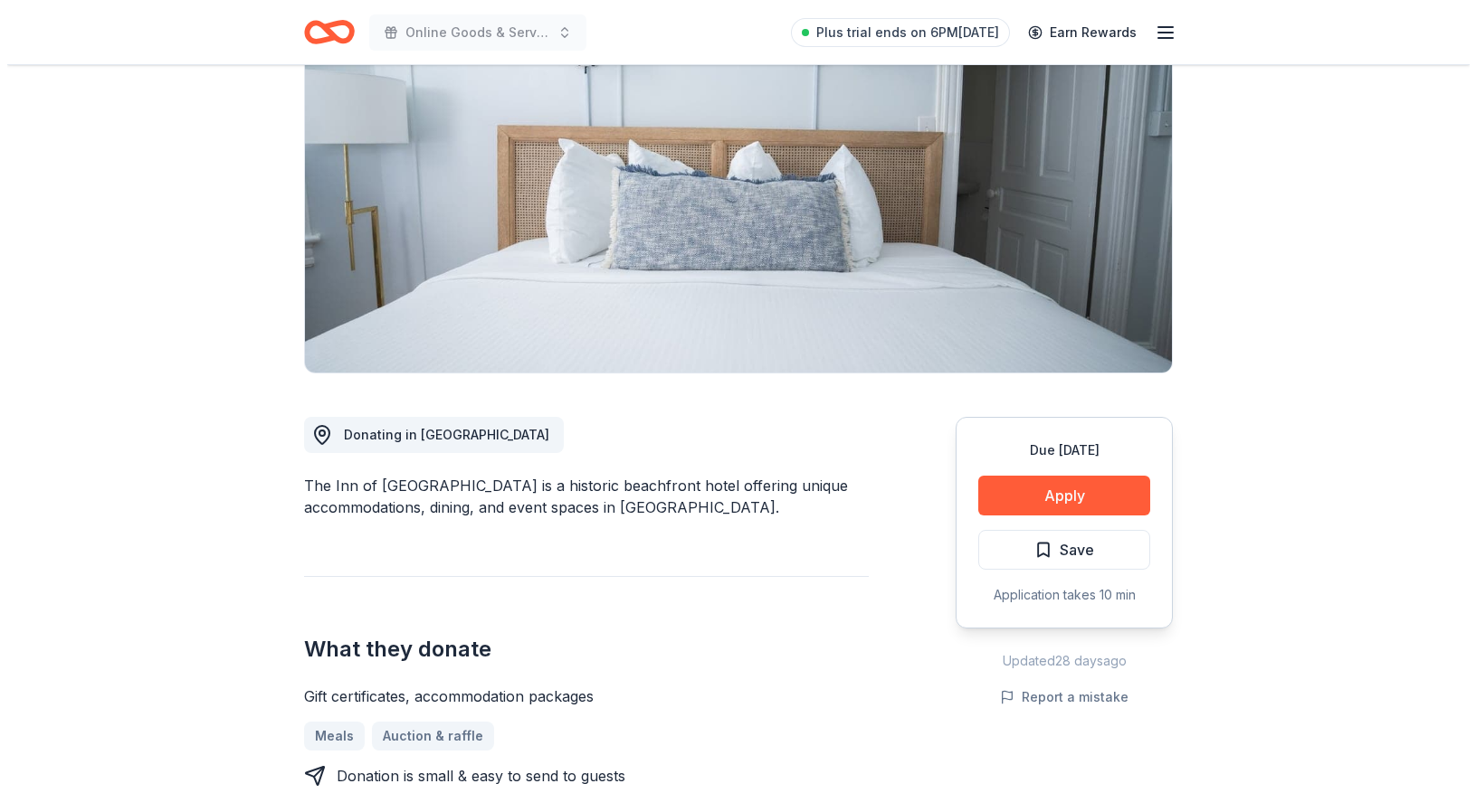
scroll to position [180, 0]
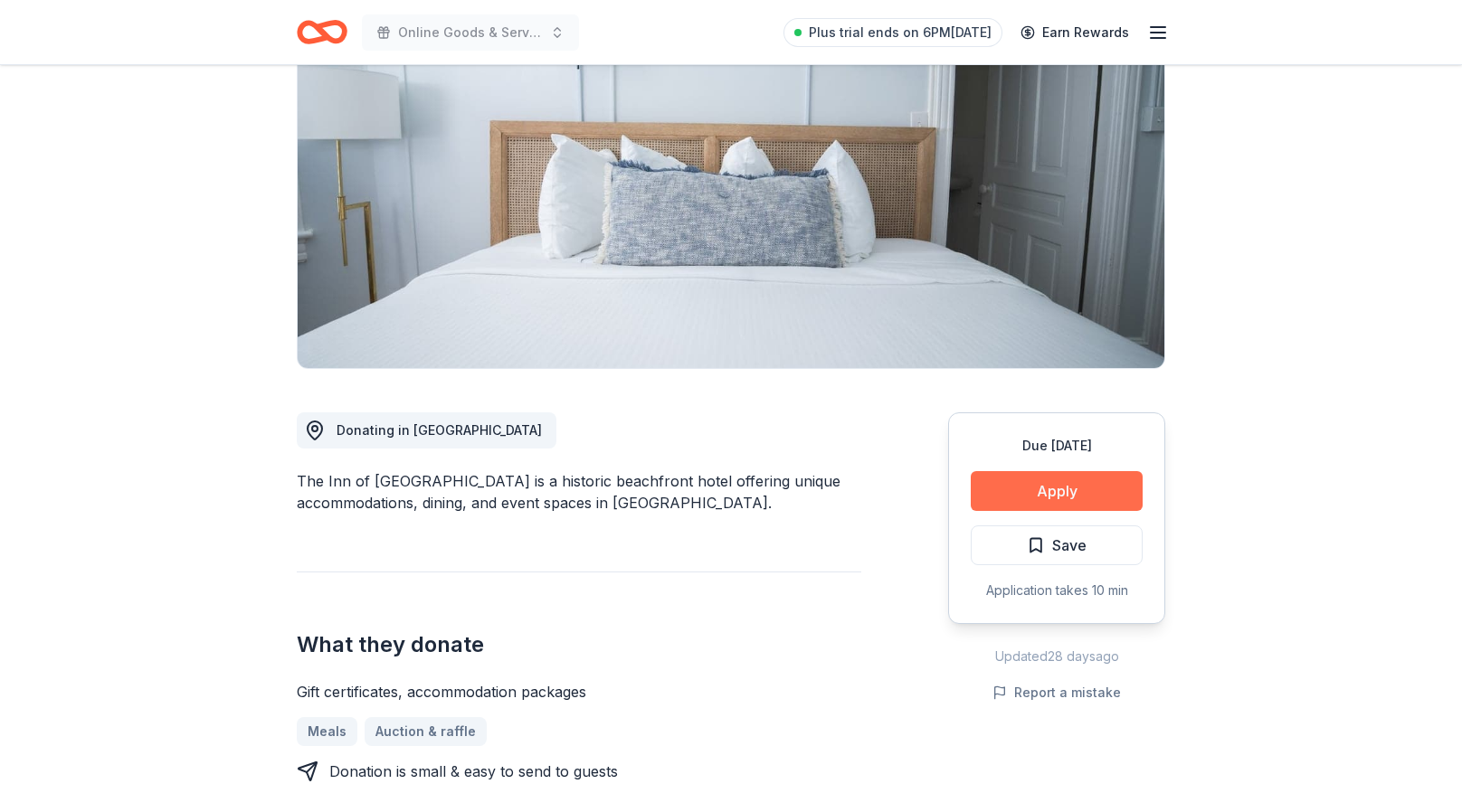
click at [1047, 496] on button "Apply" at bounding box center [1056, 491] width 172 height 40
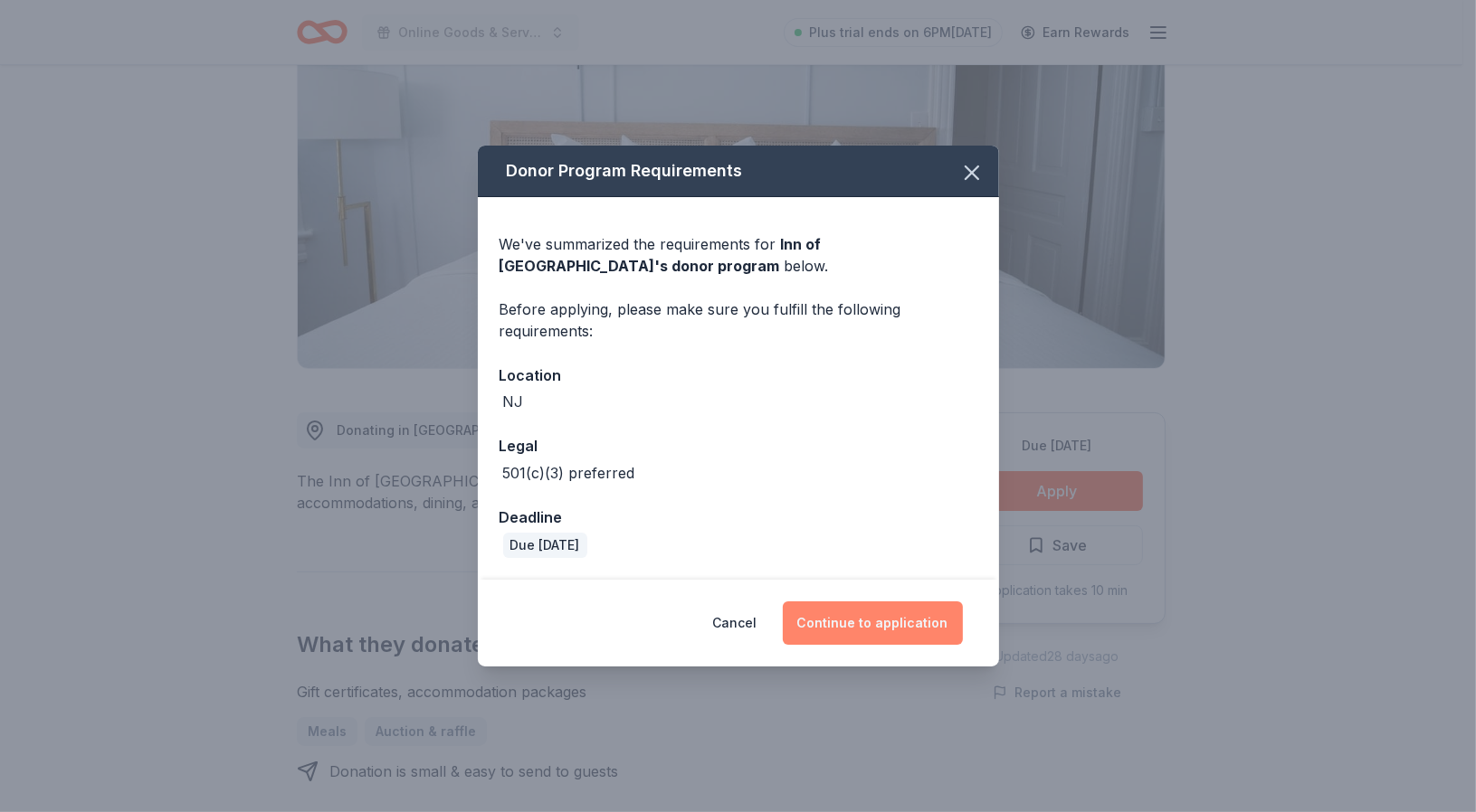
click at [901, 625] on button "Continue to application" at bounding box center [873, 623] width 180 height 44
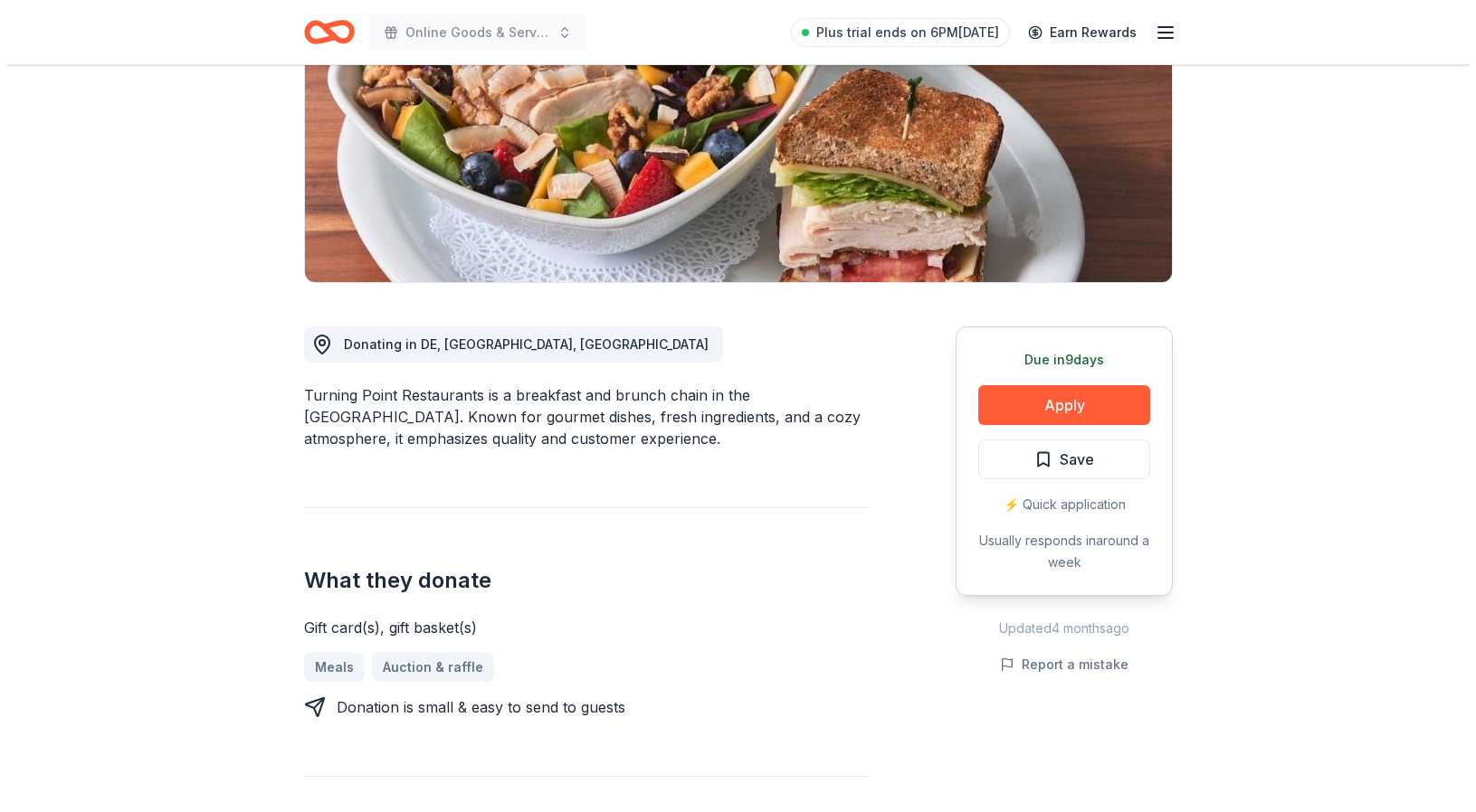
scroll to position [272, 0]
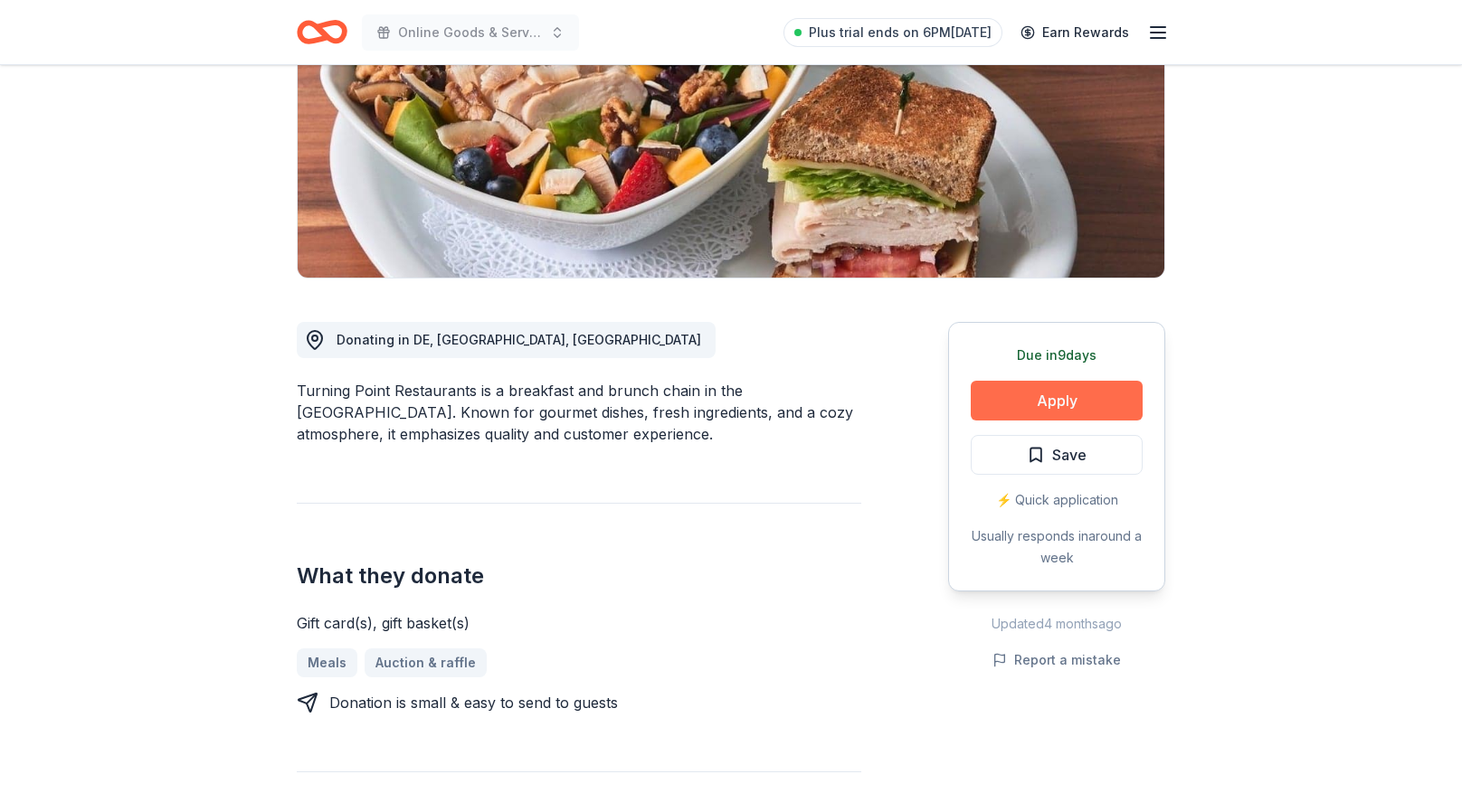
click at [1042, 394] on button "Apply" at bounding box center [1056, 401] width 172 height 40
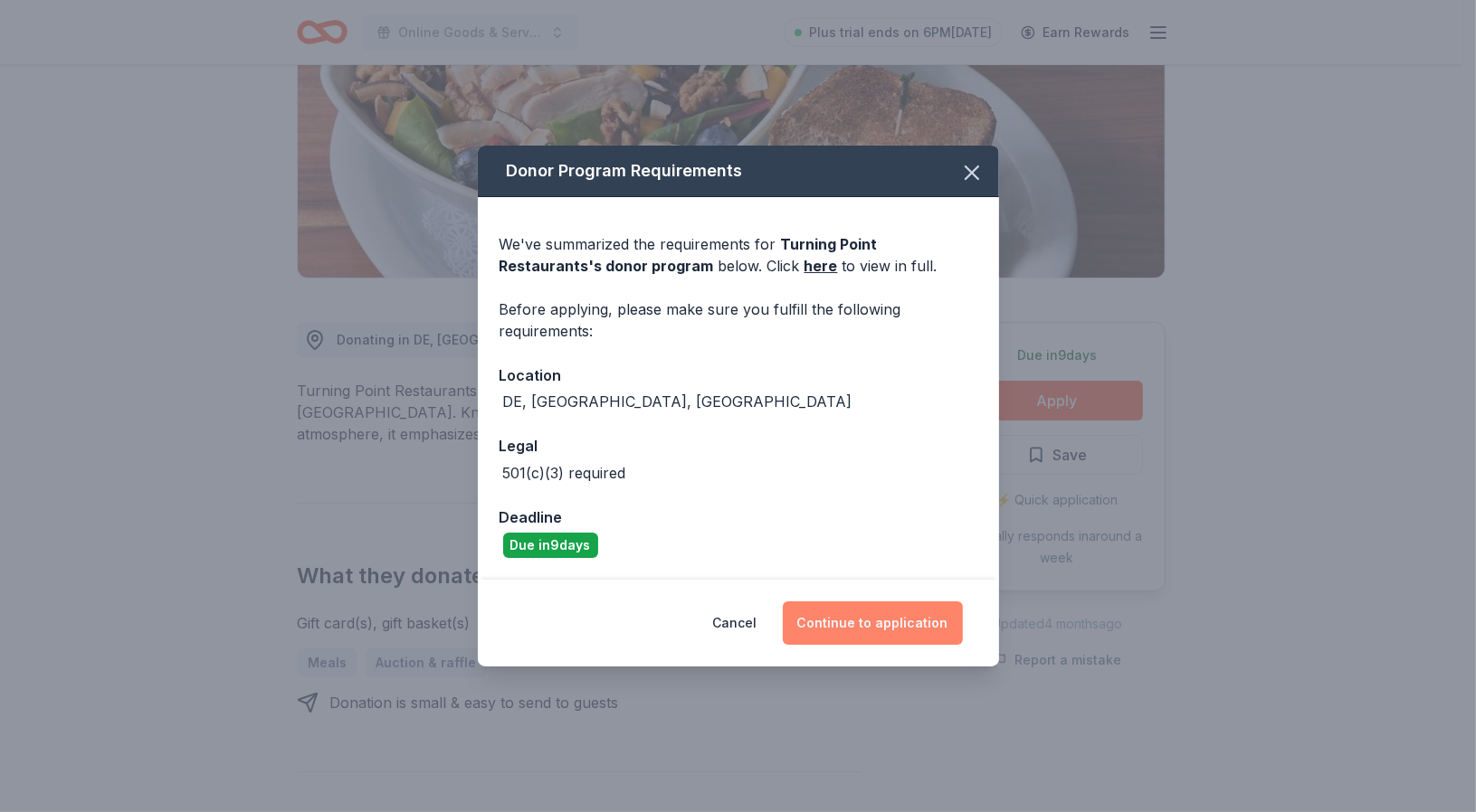
click at [857, 619] on button "Continue to application" at bounding box center [873, 623] width 180 height 44
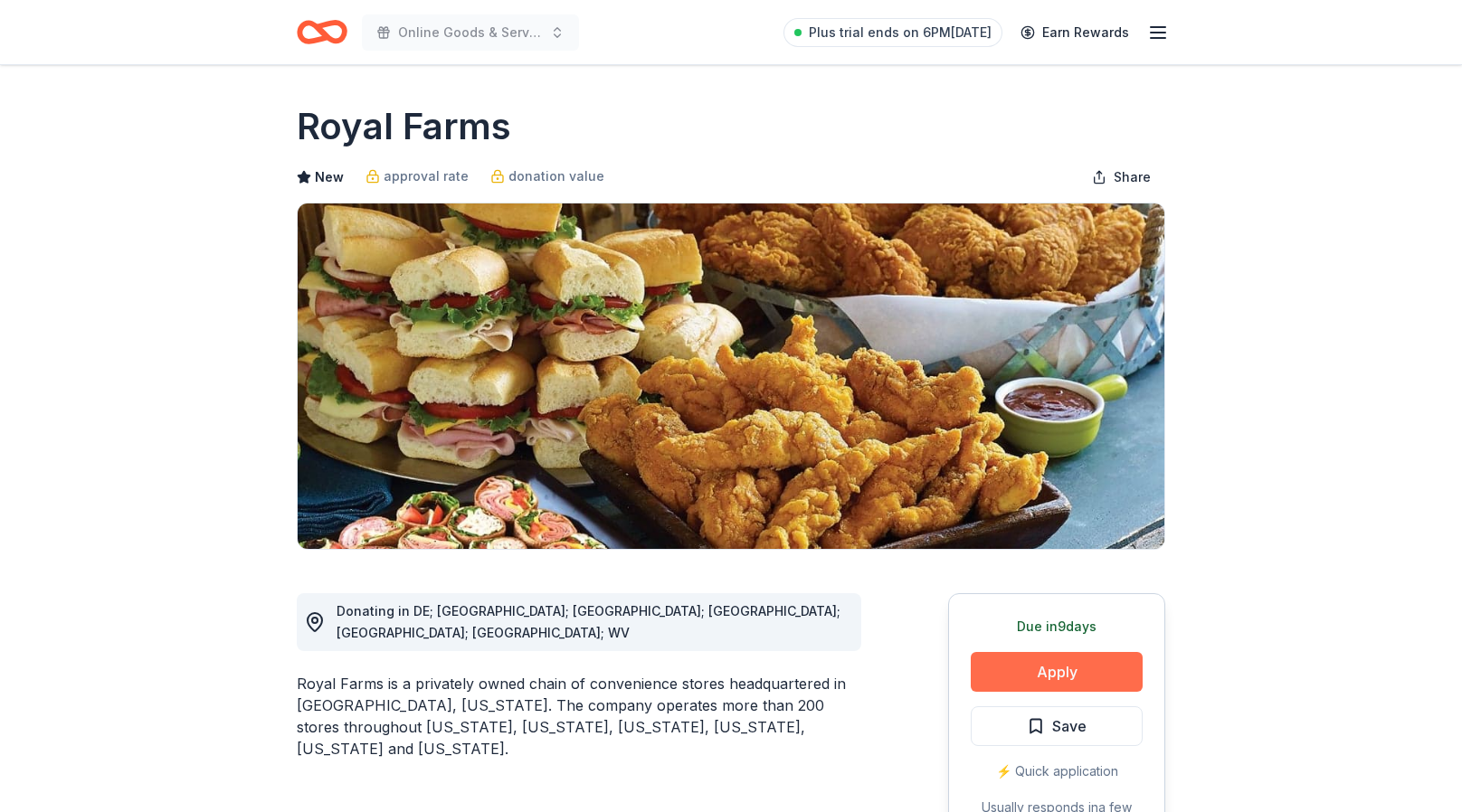
click at [1006, 667] on button "Apply" at bounding box center [1056, 671] width 172 height 40
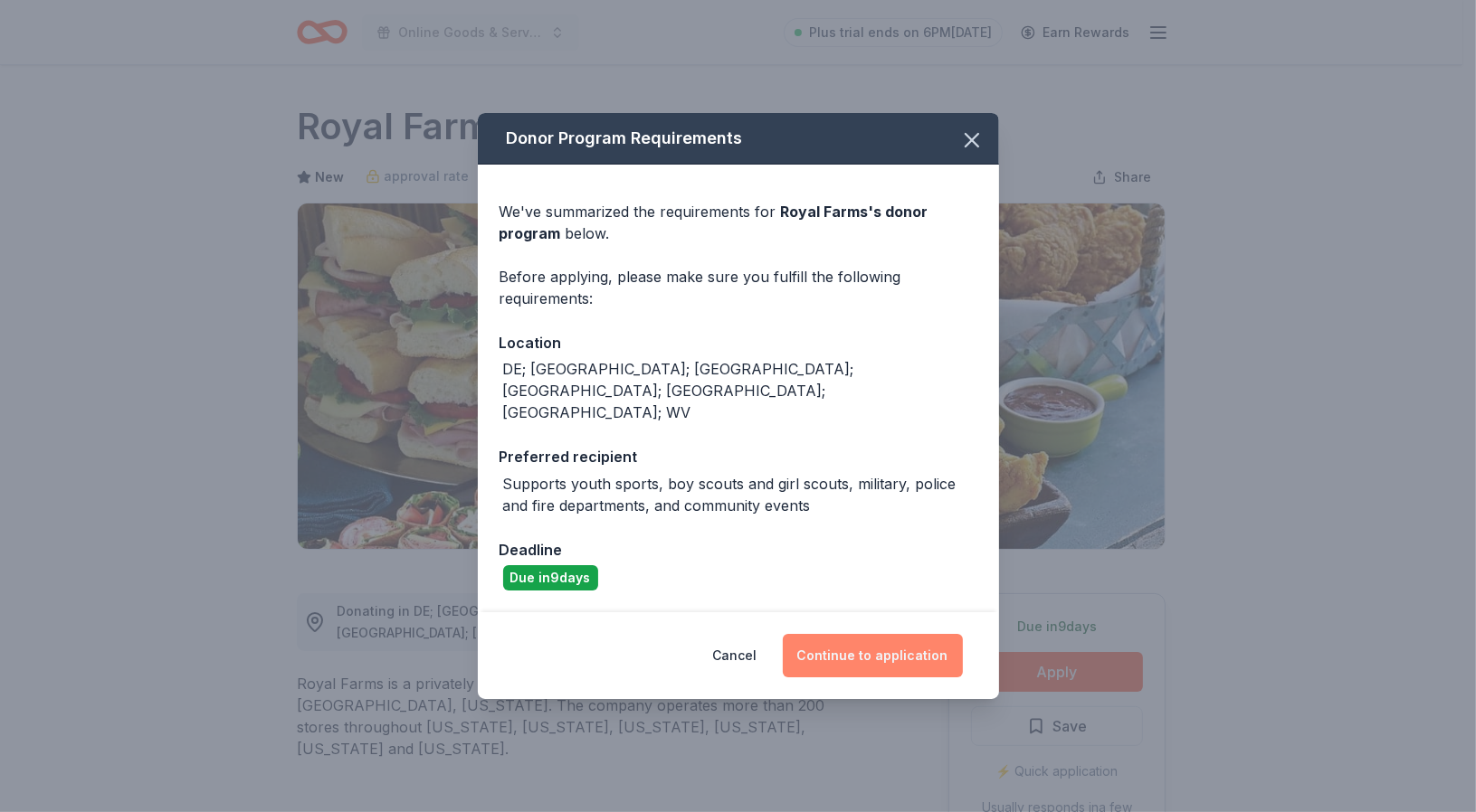
click at [874, 634] on button "Continue to application" at bounding box center [873, 656] width 180 height 44
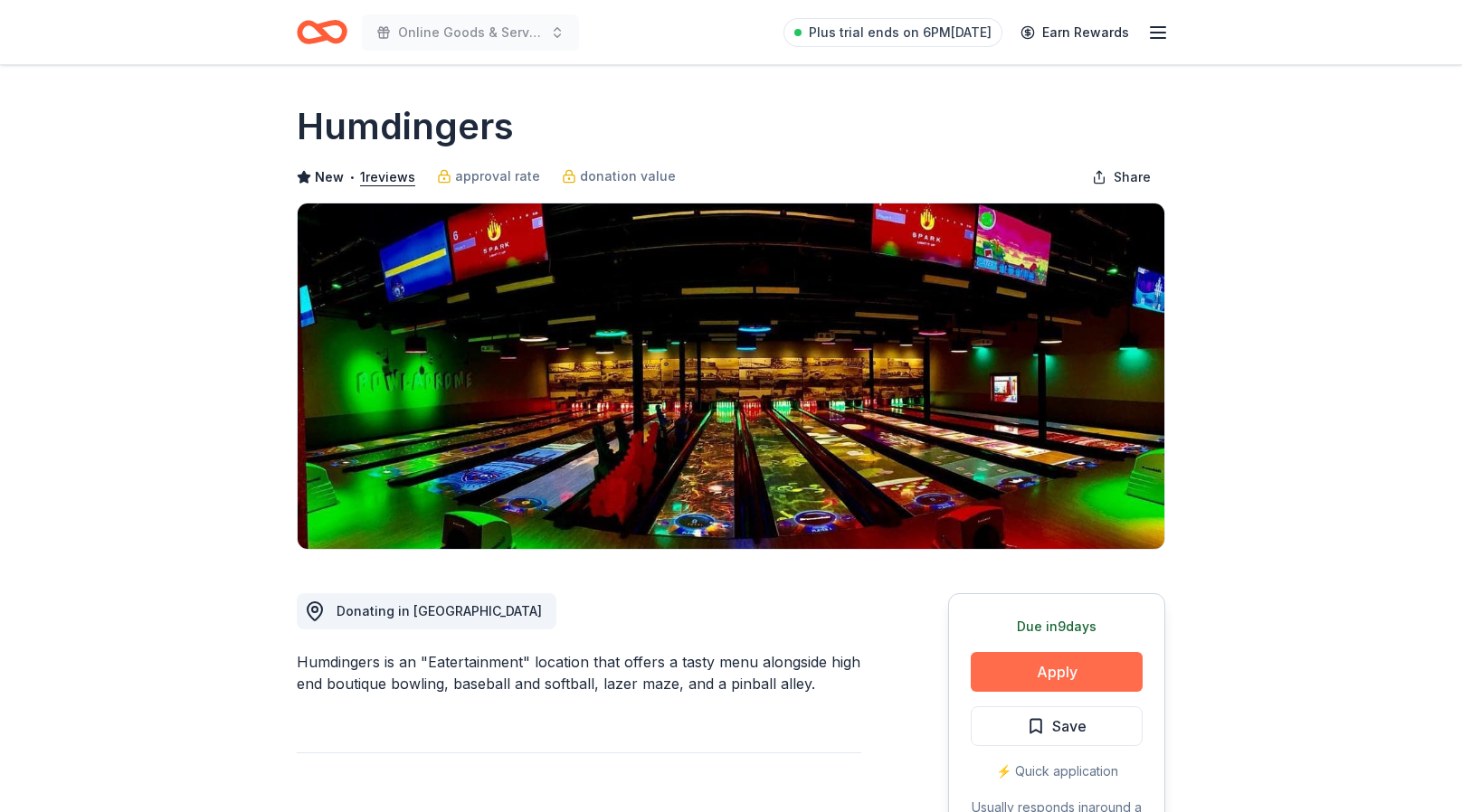
click at [1042, 666] on button "Apply" at bounding box center [1056, 671] width 172 height 40
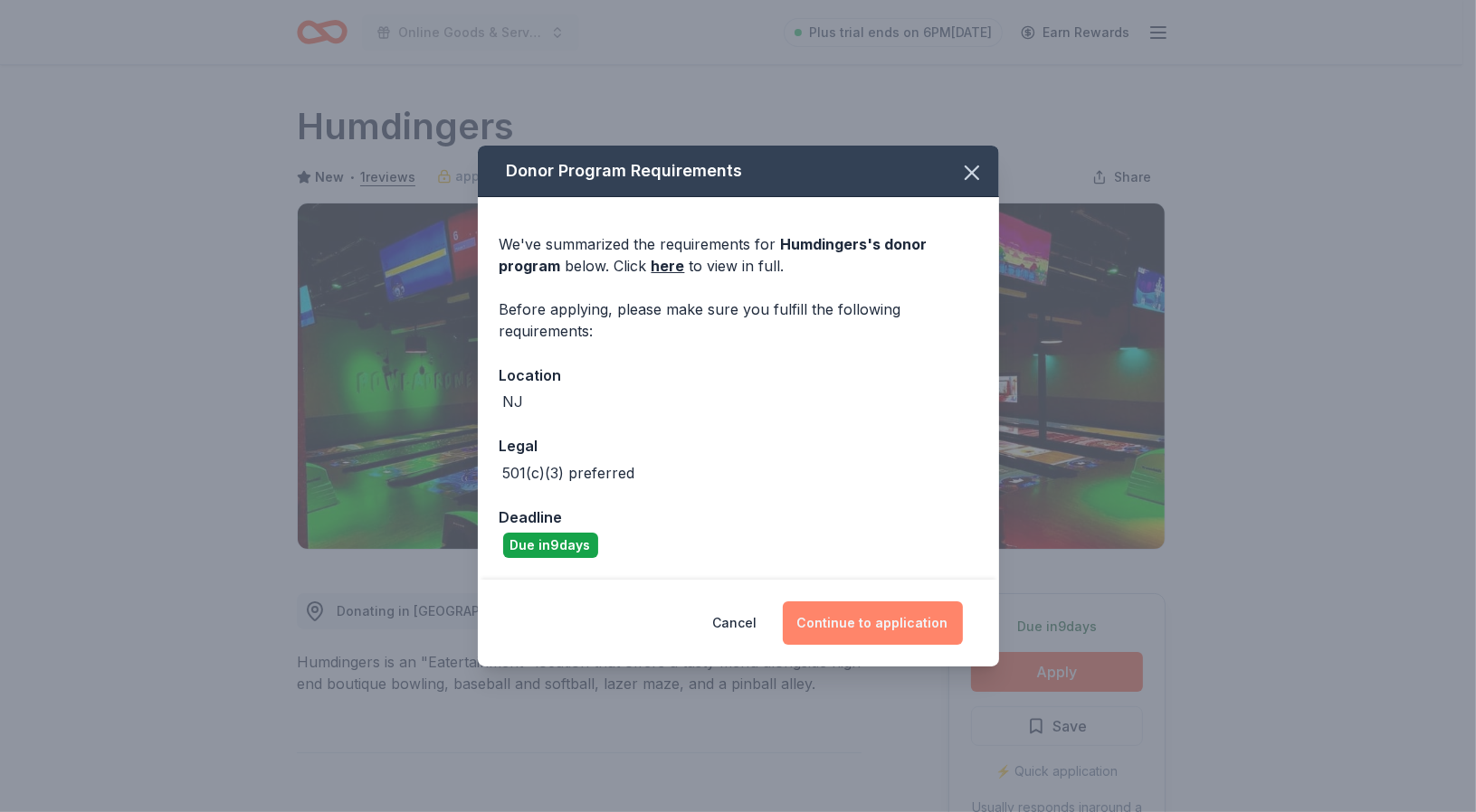
click at [868, 631] on button "Continue to application" at bounding box center [873, 623] width 180 height 44
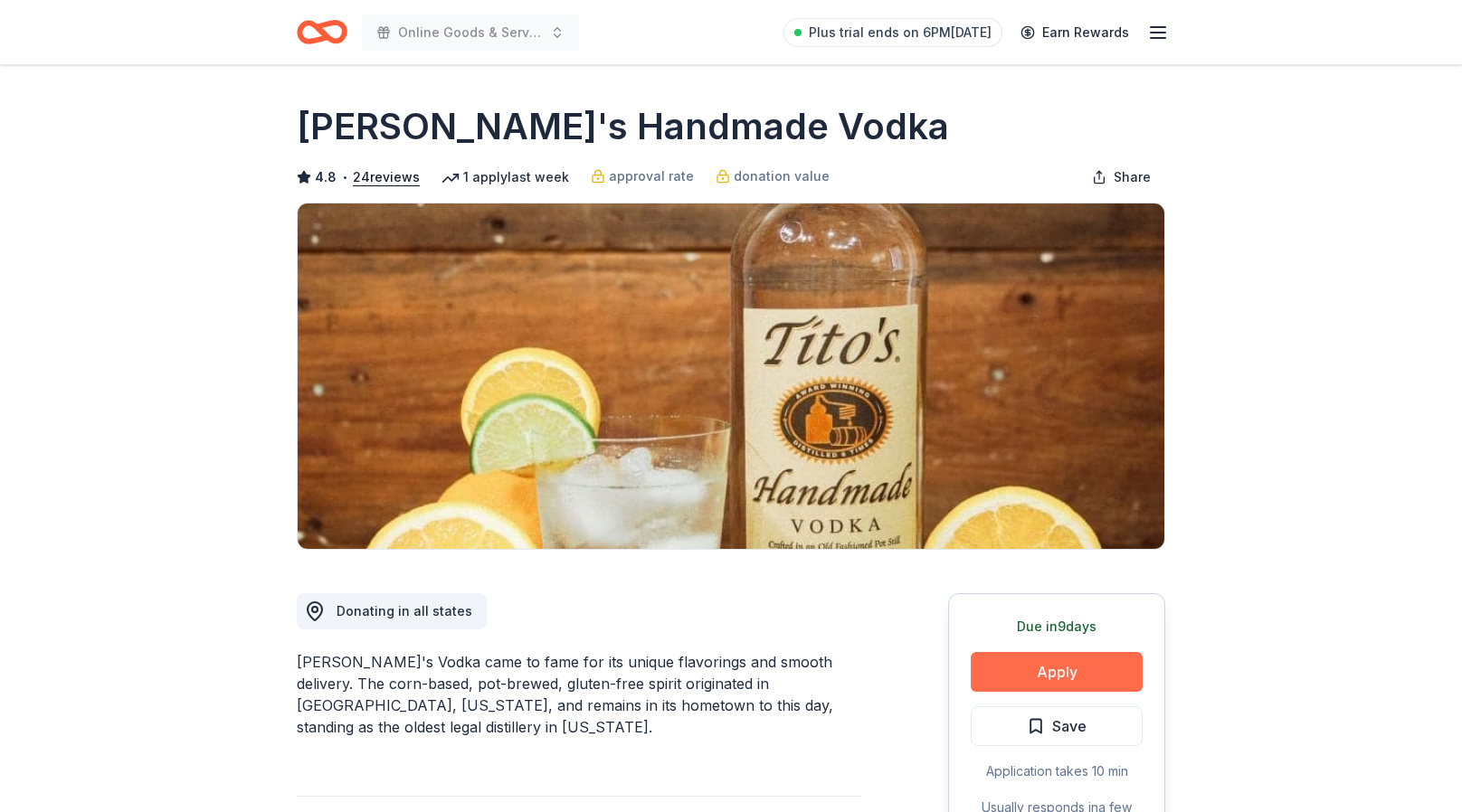
click at [1024, 673] on button "Apply" at bounding box center [1056, 671] width 172 height 40
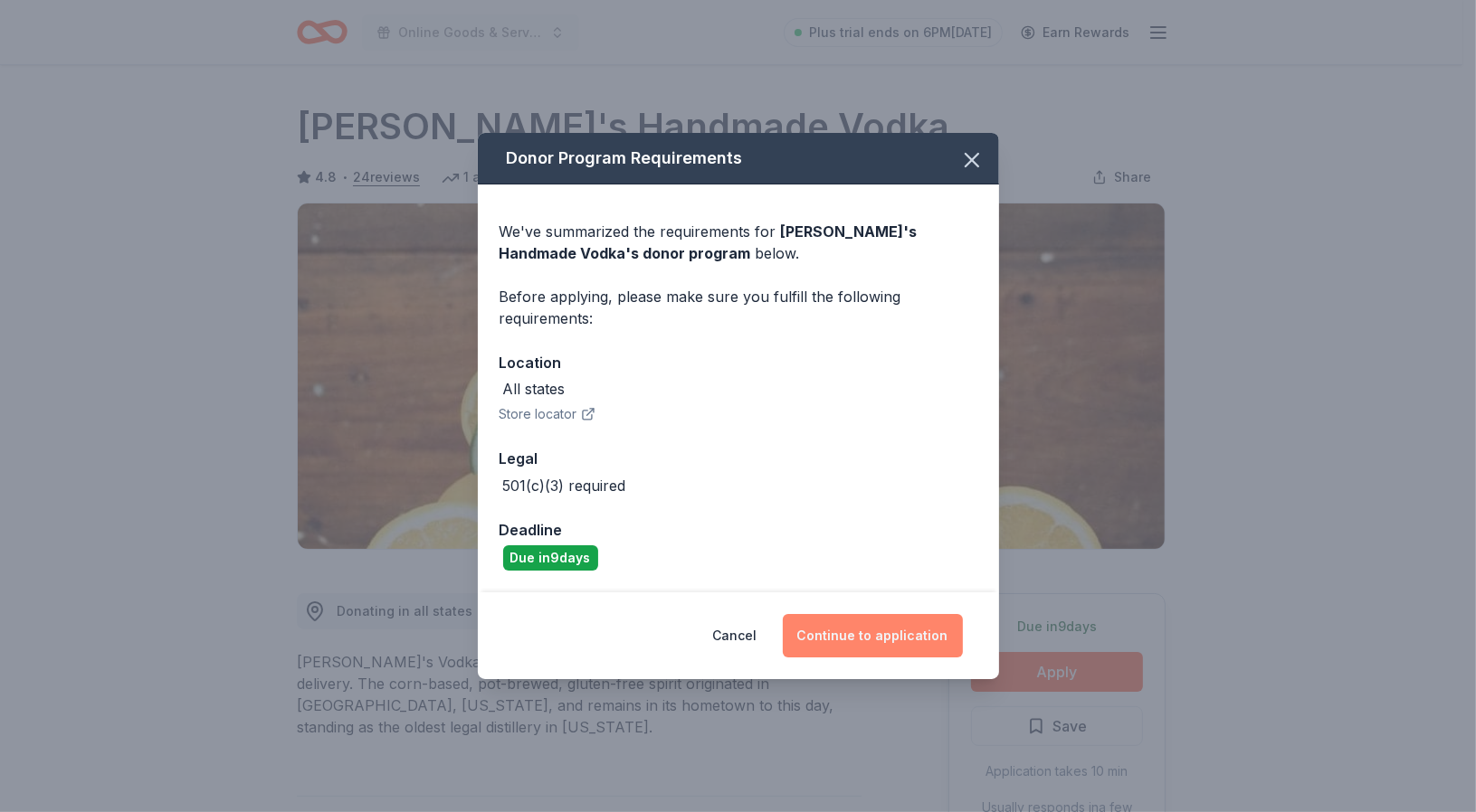
click at [865, 635] on button "Continue to application" at bounding box center [873, 635] width 180 height 44
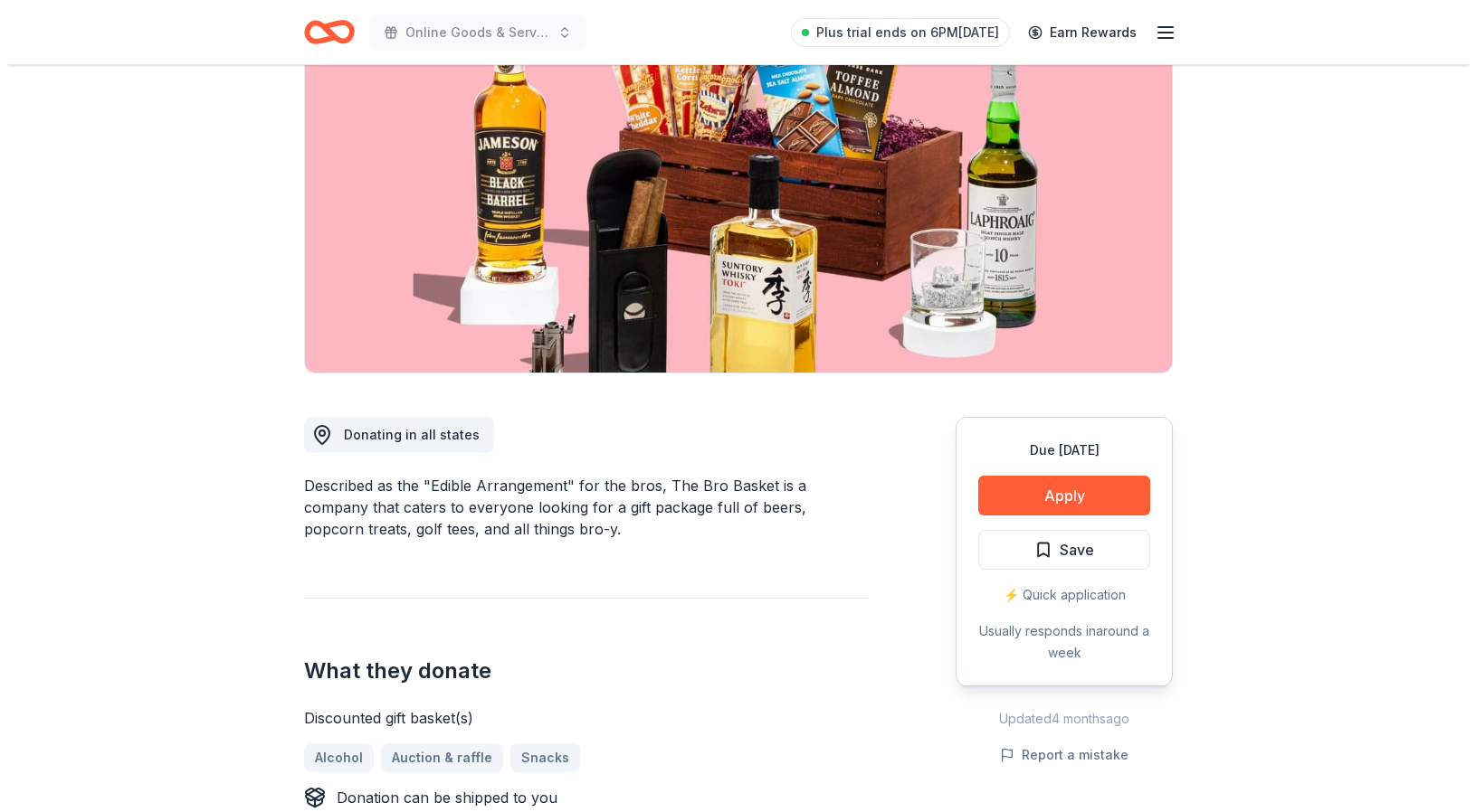
scroll to position [180, 0]
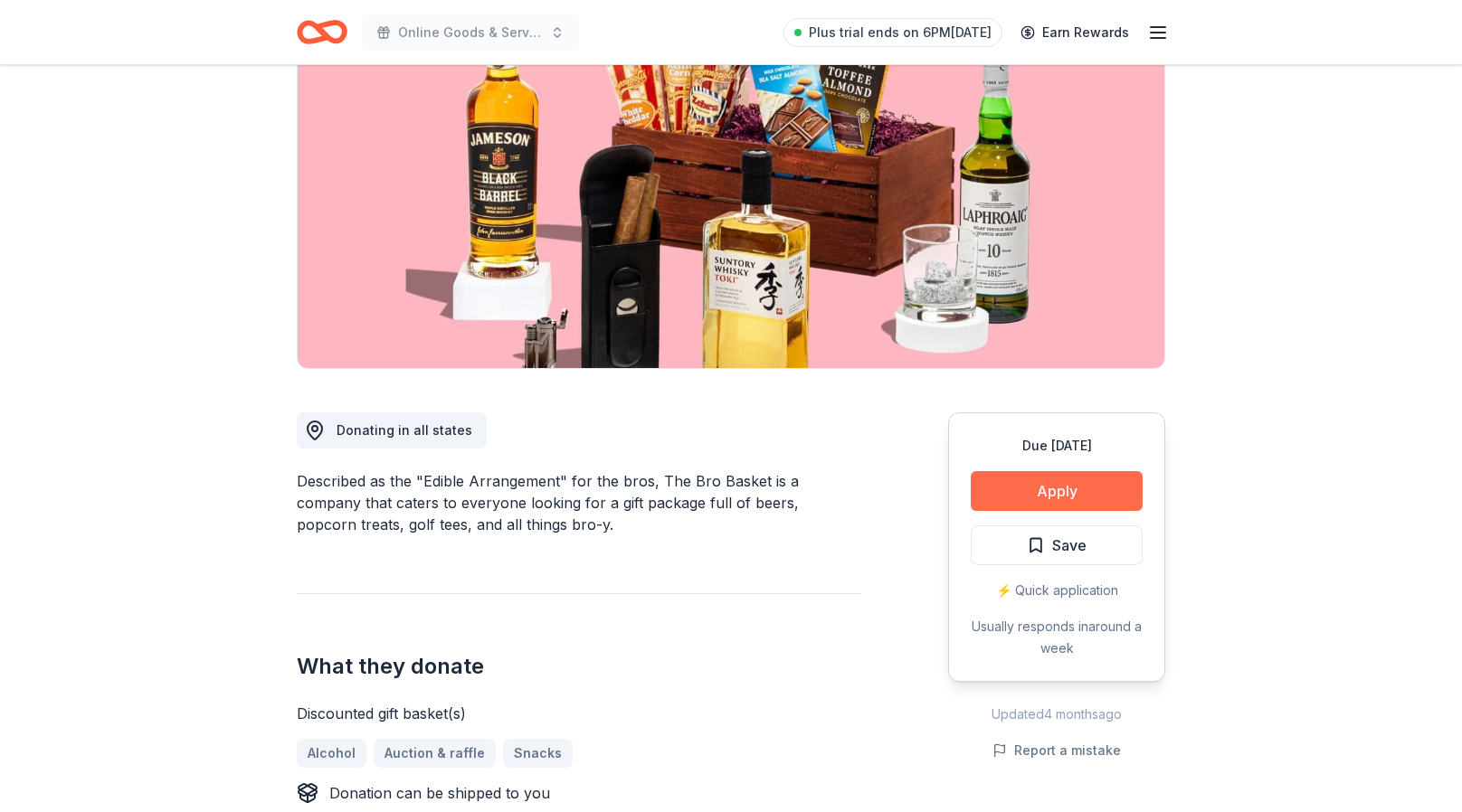
click at [1068, 489] on button "Apply" at bounding box center [1056, 491] width 172 height 40
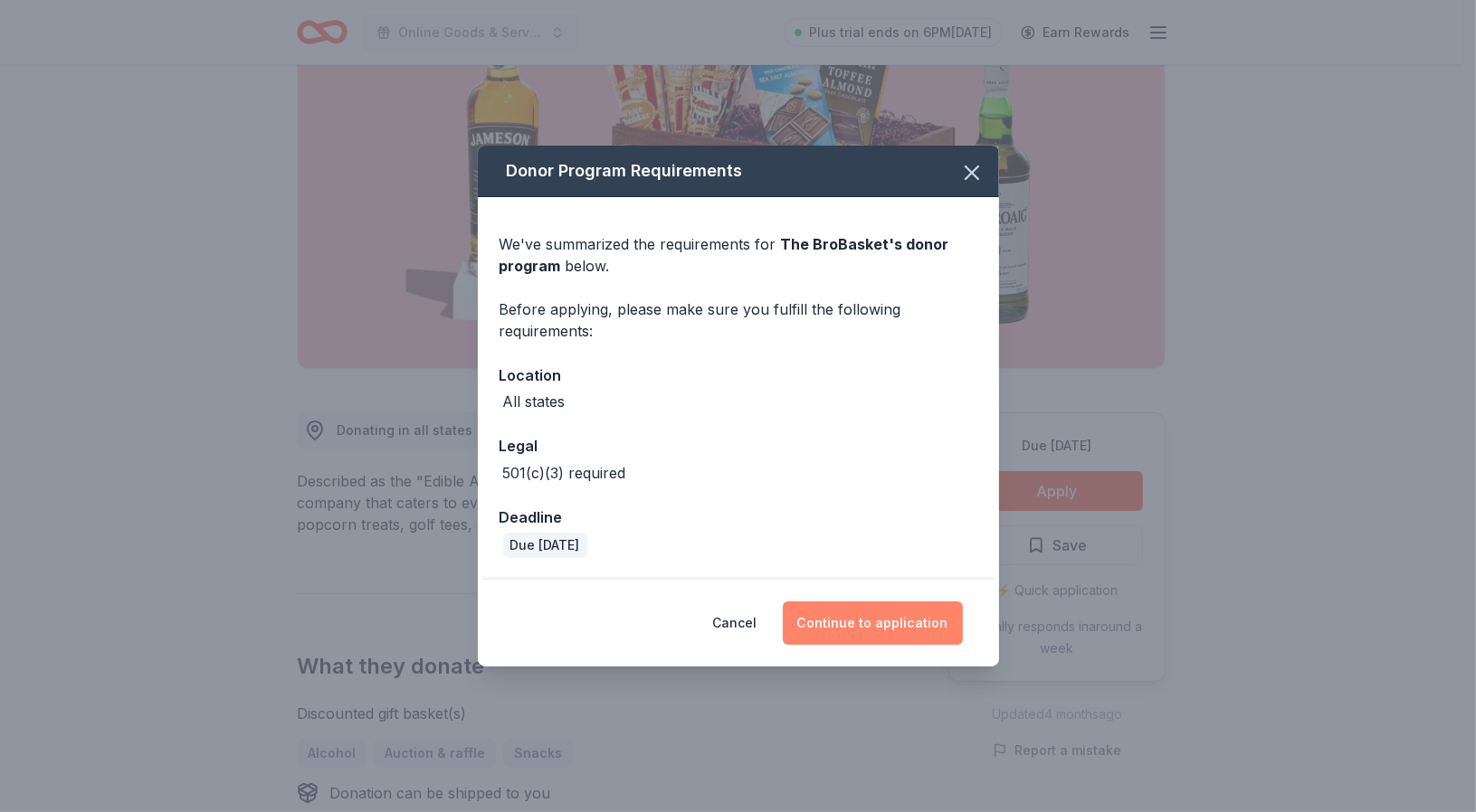
click at [877, 619] on button "Continue to application" at bounding box center [873, 623] width 180 height 44
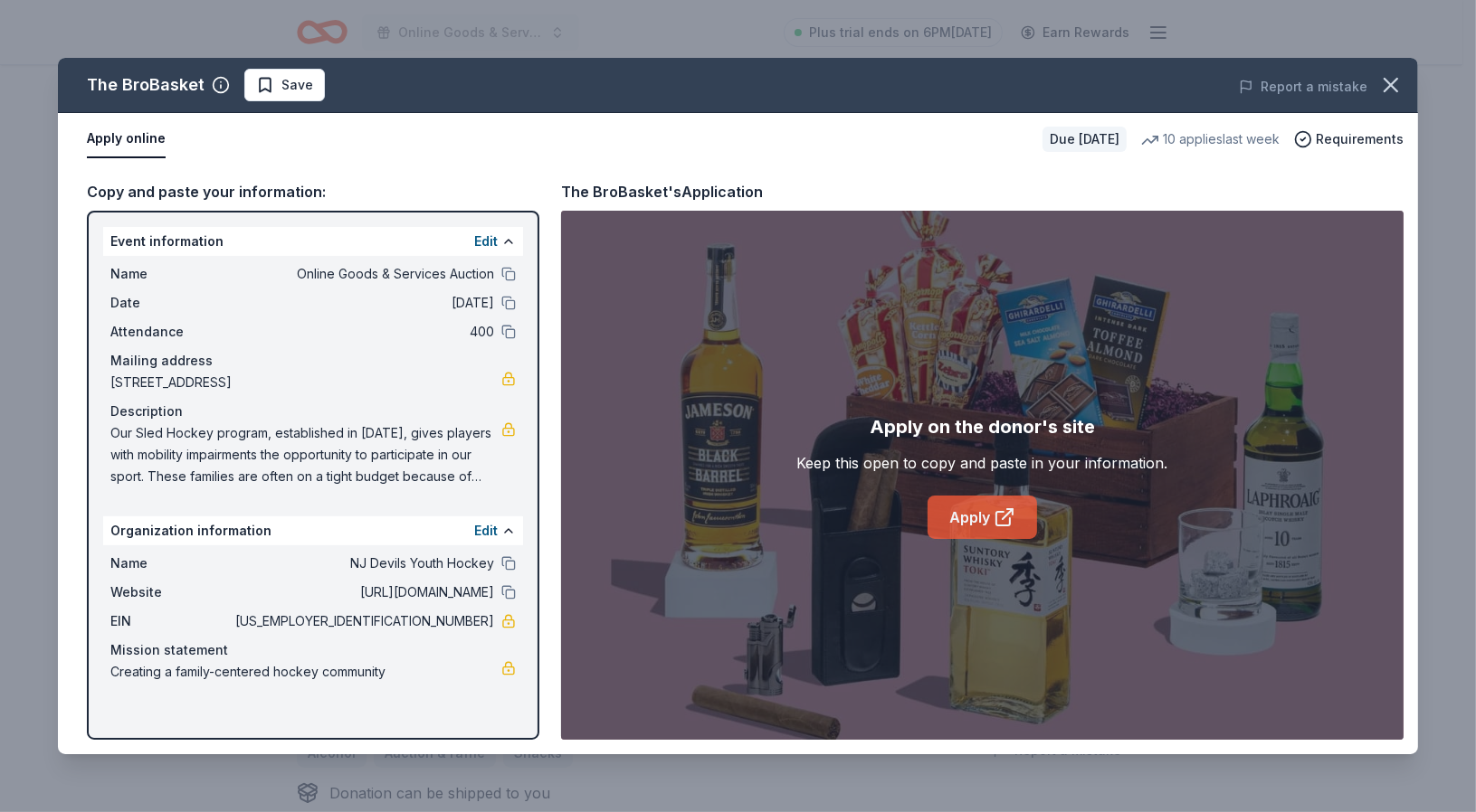
click at [971, 512] on link "Apply" at bounding box center [982, 517] width 110 height 44
